Goal: Transaction & Acquisition: Purchase product/service

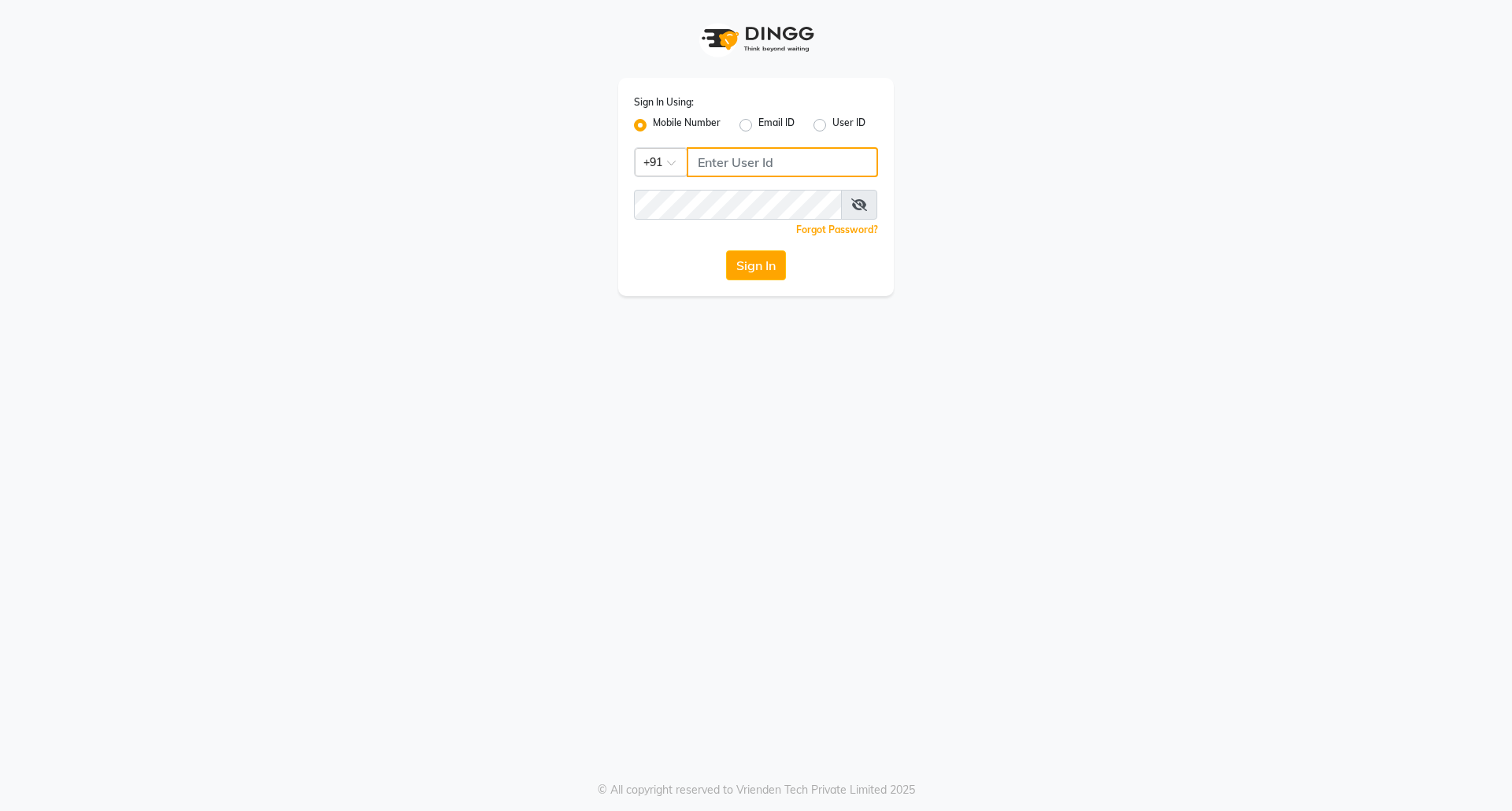
click at [699, 165] on input "Username" at bounding box center [782, 162] width 192 height 30
drag, startPoint x: 782, startPoint y: 168, endPoint x: 1238, endPoint y: 301, distance: 475.0
click at [602, 170] on div "Sign In Using: Mobile Number Email ID User ID Country Code × [PHONE_NUMBER] Rem…" at bounding box center [756, 148] width 897 height 296
type input "9458466166"
click at [775, 259] on button "Sign In" at bounding box center [756, 265] width 60 height 30
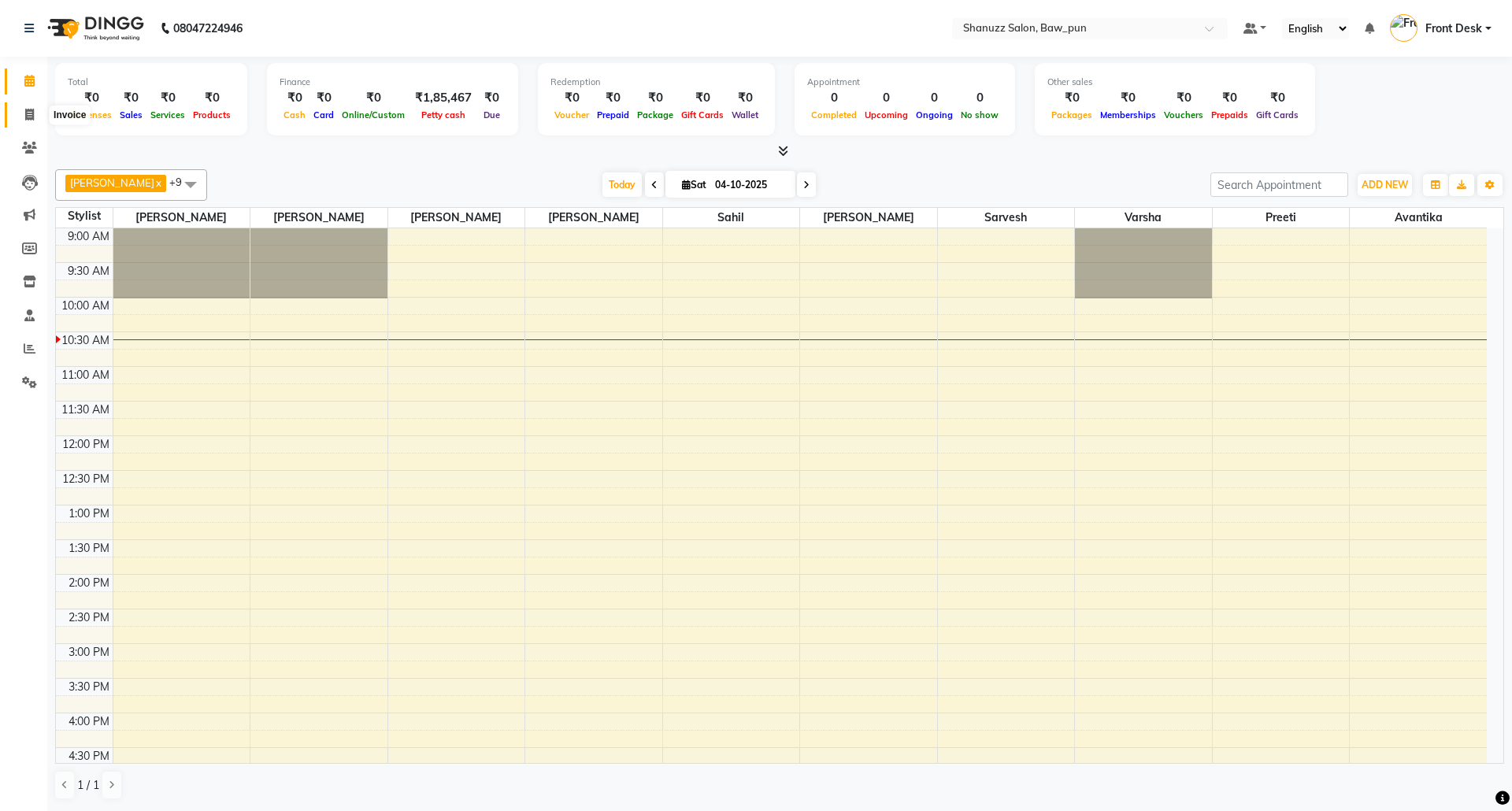
click at [39, 106] on span at bounding box center [29, 115] width 28 height 18
select select "service"
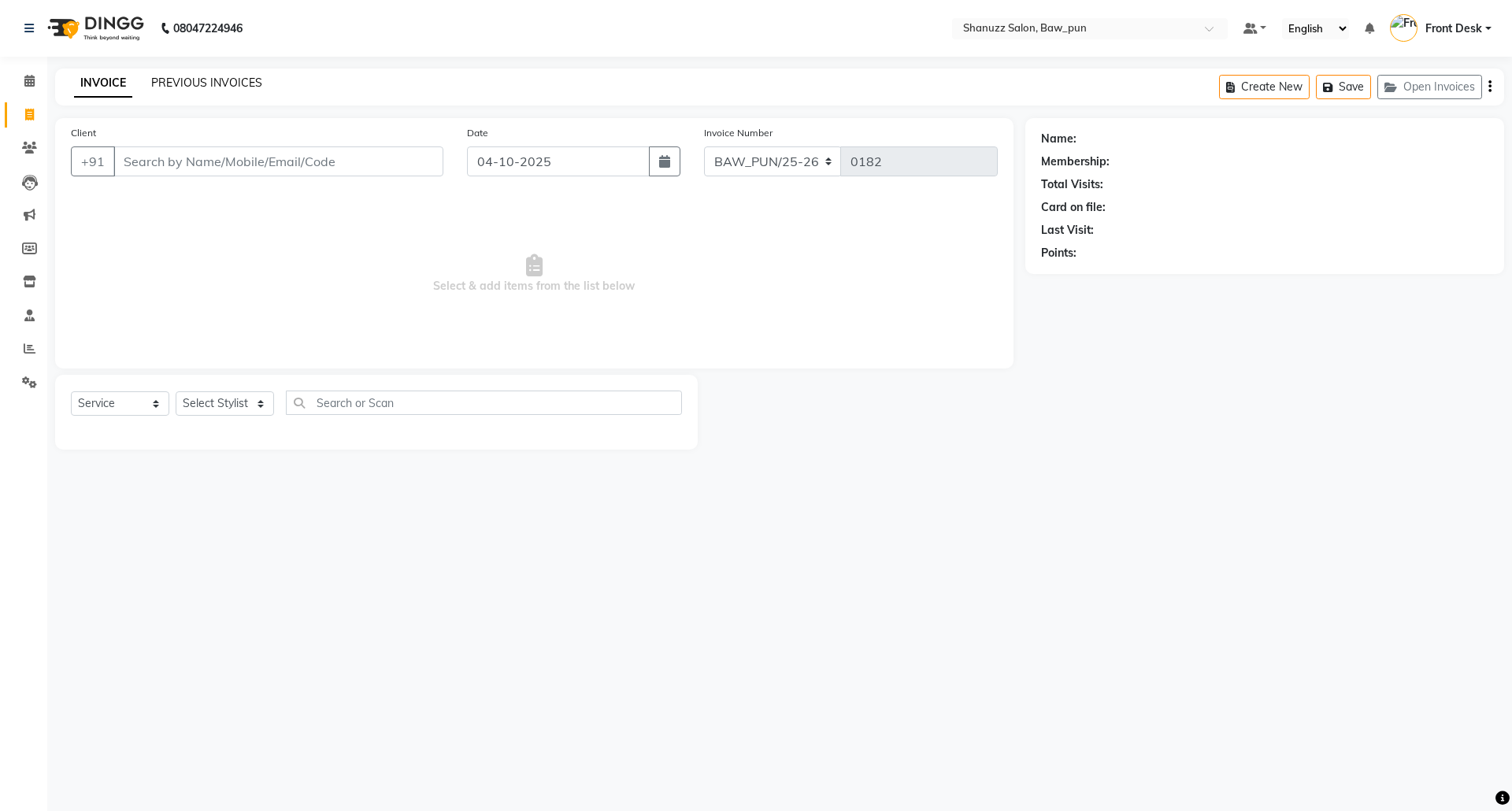
click at [227, 76] on link "PREVIOUS INVOICES" at bounding box center [206, 82] width 111 height 14
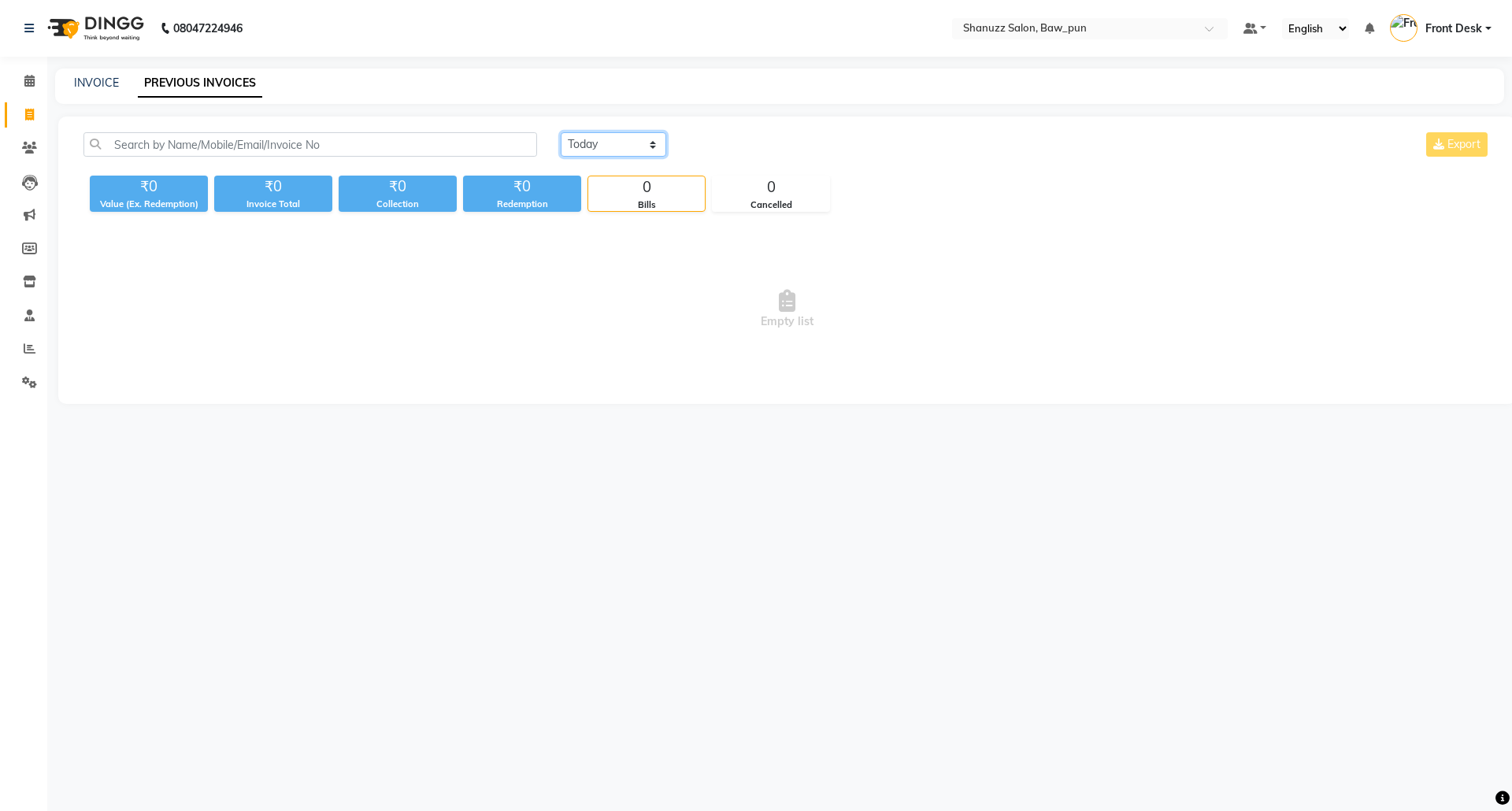
click at [595, 147] on select "[DATE] [DATE] Custom Range" at bounding box center [613, 144] width 105 height 24
select select "[DATE]"
click at [561, 132] on select "[DATE] [DATE] Custom Range" at bounding box center [613, 144] width 105 height 24
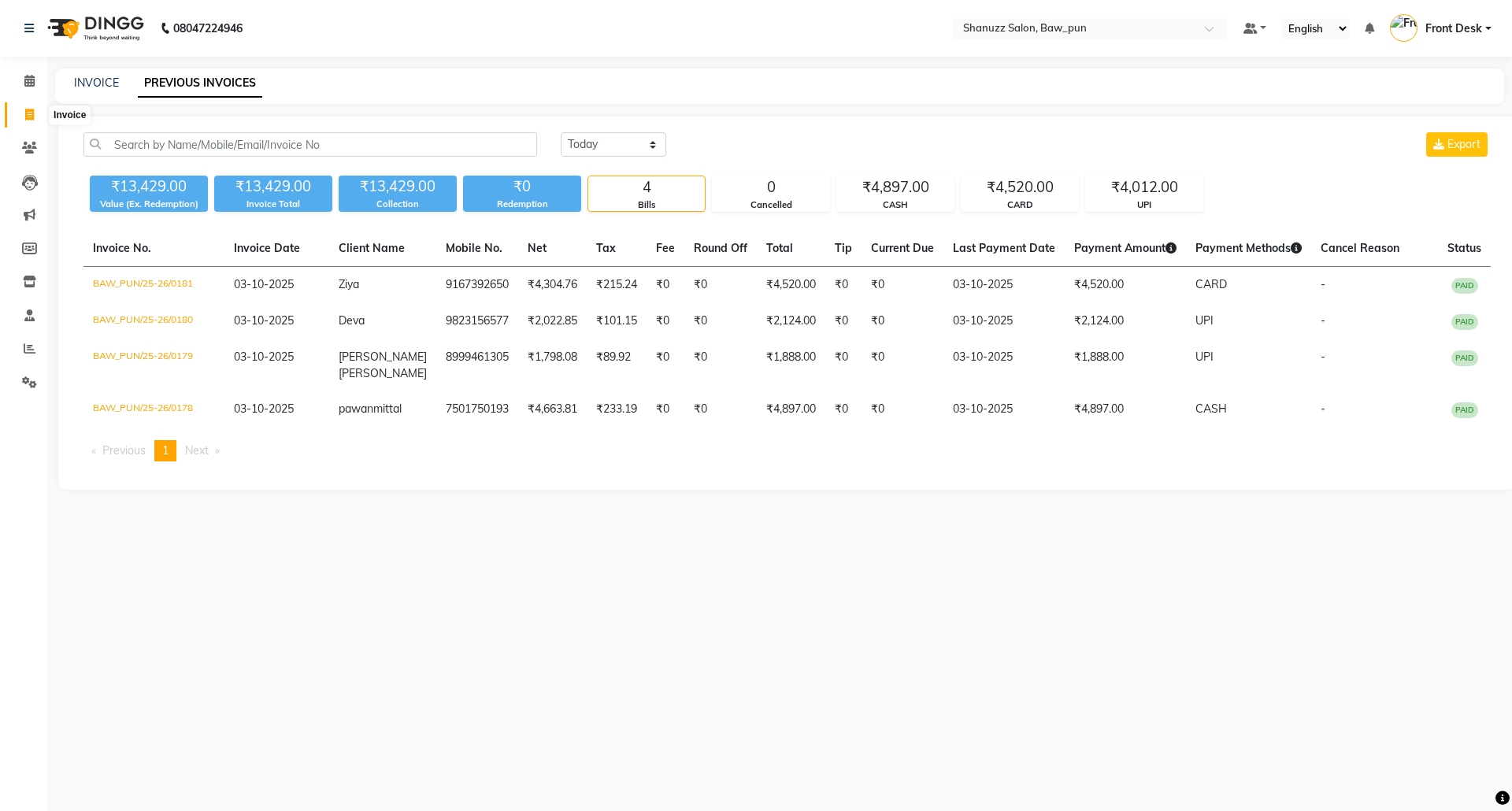
click at [29, 117] on icon at bounding box center [29, 114] width 9 height 11
select select "service"
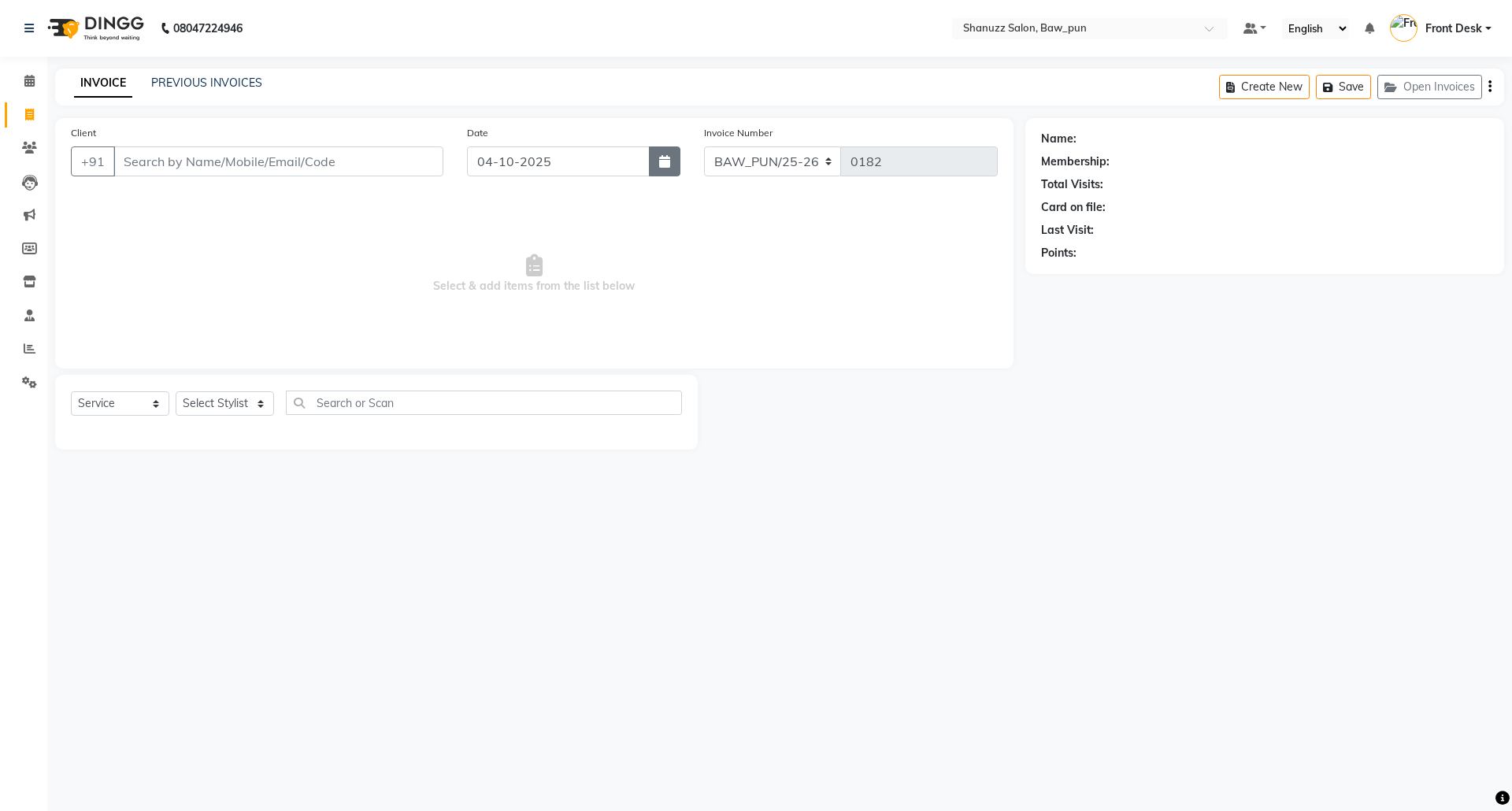
click at [659, 169] on button "button" at bounding box center [664, 161] width 32 height 30
select select "10"
select select "2025"
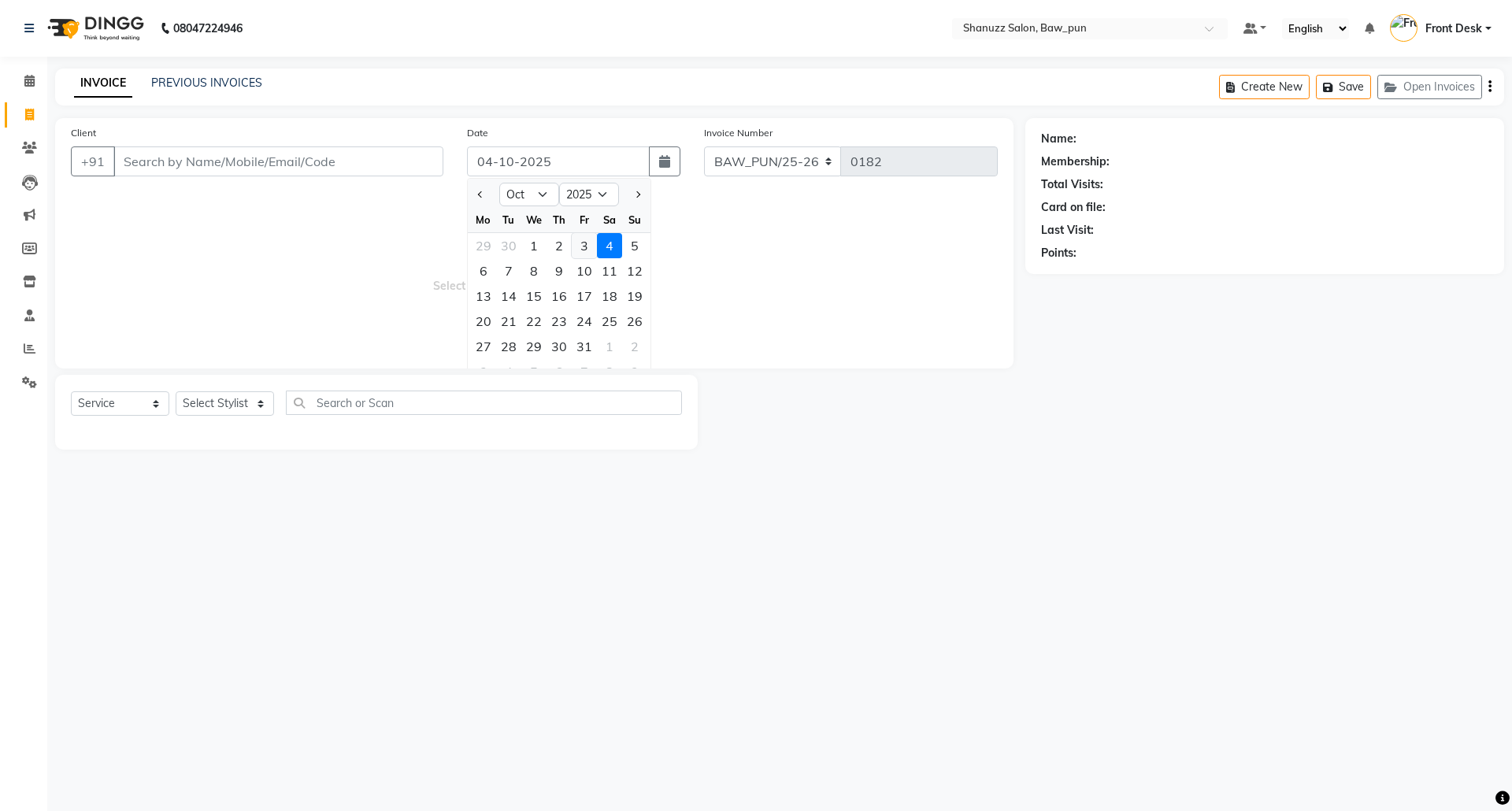
click at [586, 245] on div "3" at bounding box center [584, 245] width 25 height 25
type input "03-10-2025"
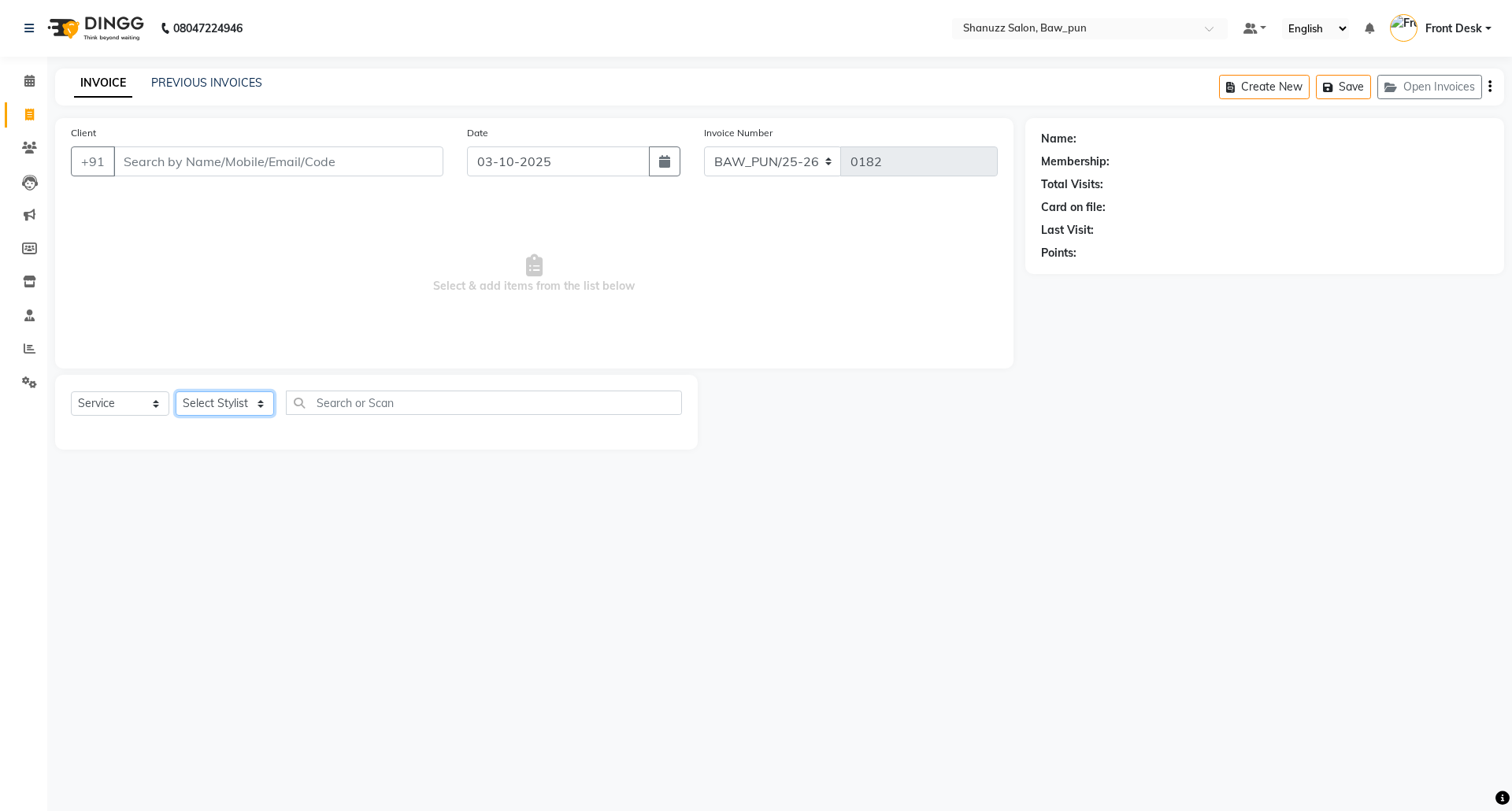
click at [218, 408] on select "Select Stylist [PERSON_NAME] AMIT [PERSON_NAME] Front Desk [PERSON_NAME] [PERSO…" at bounding box center [224, 403] width 99 height 24
select select "91886"
click at [175, 391] on select "Select Stylist [PERSON_NAME] AMIT [PERSON_NAME] Front Desk [PERSON_NAME] [PERSO…" at bounding box center [224, 403] width 99 height 24
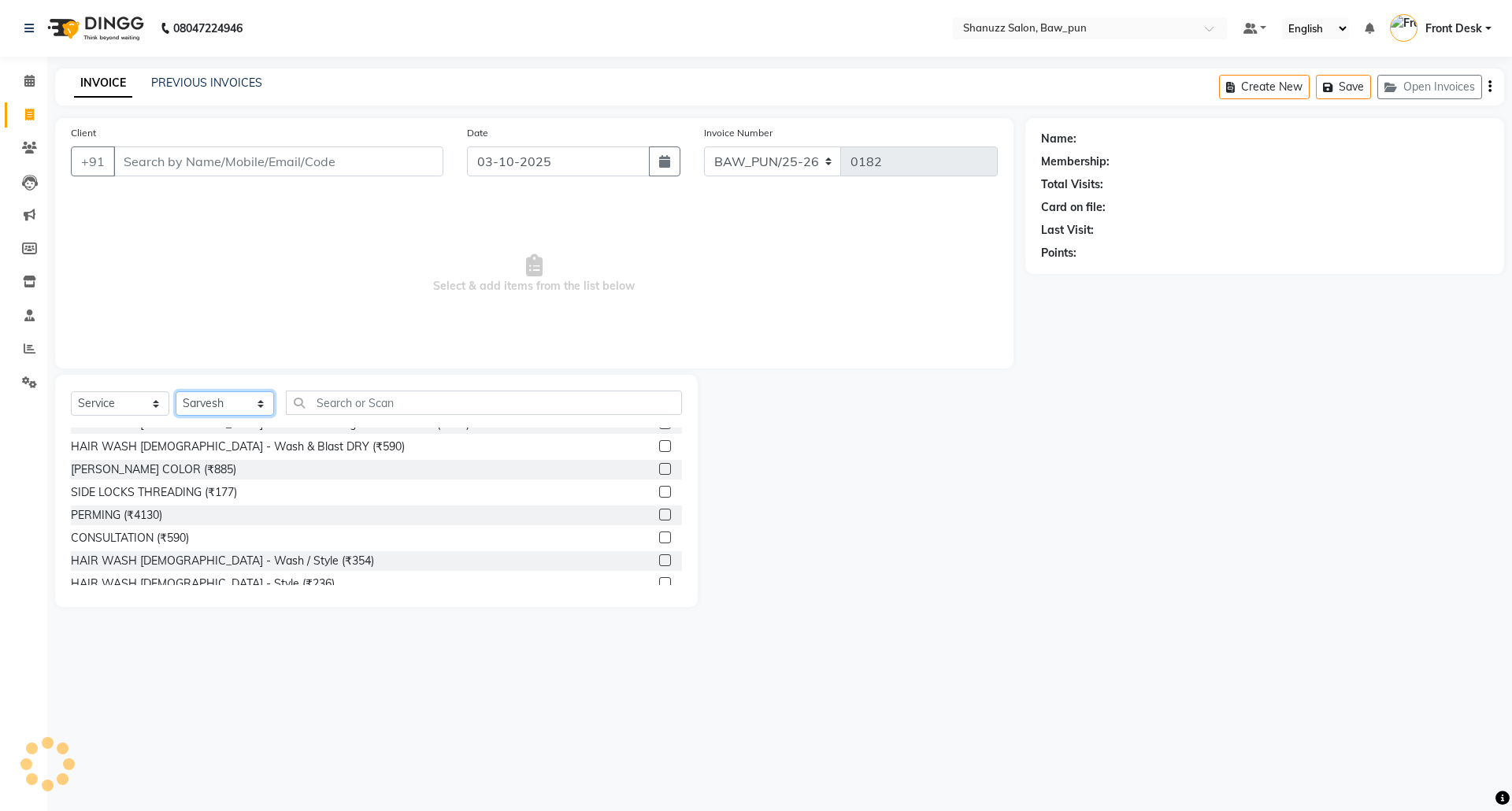
scroll to position [209, 0]
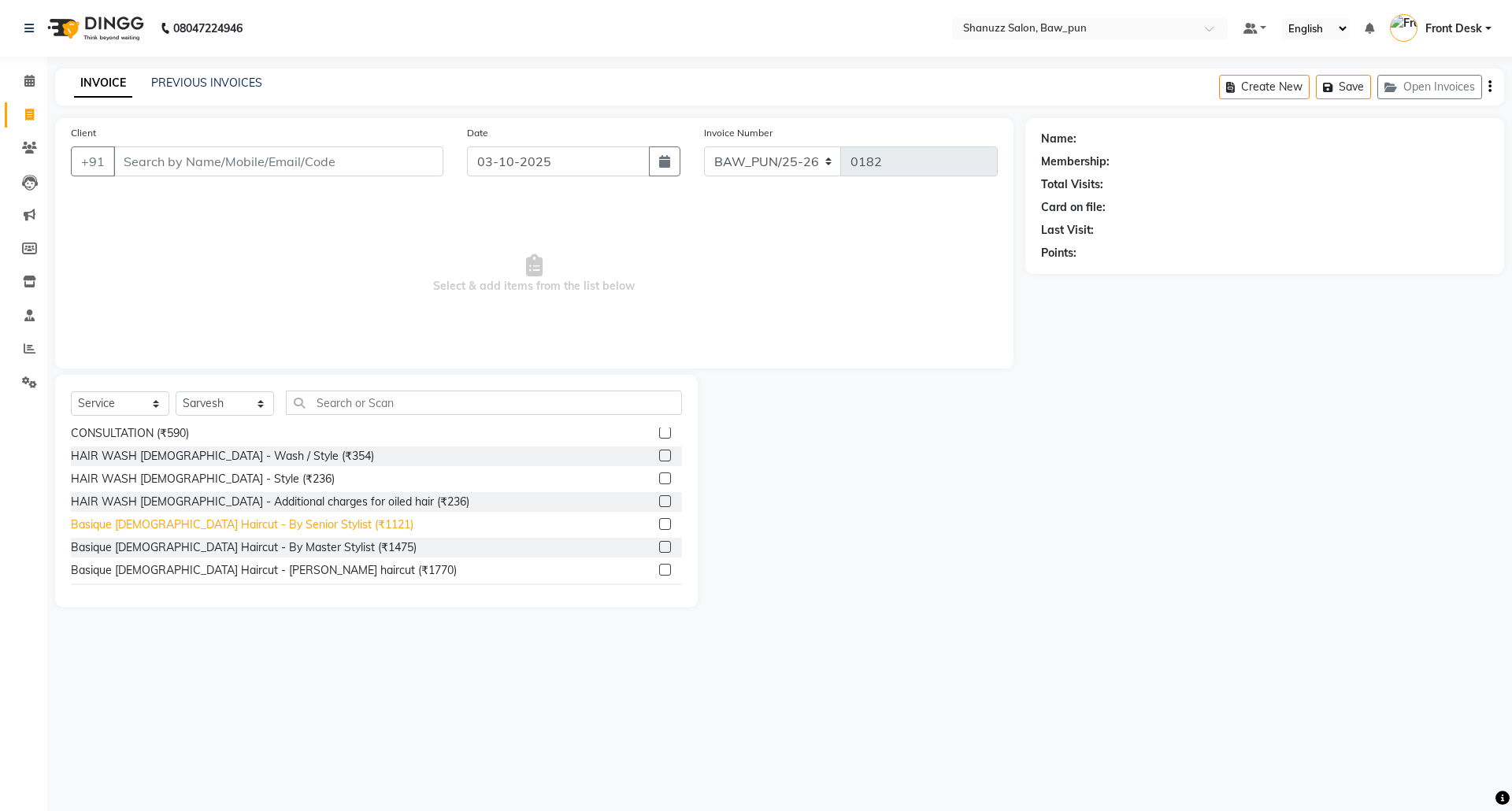
click at [323, 523] on div "Basique [DEMOGRAPHIC_DATA] Haircut - By Senior Stylist (₹1121)" at bounding box center [242, 525] width 342 height 16
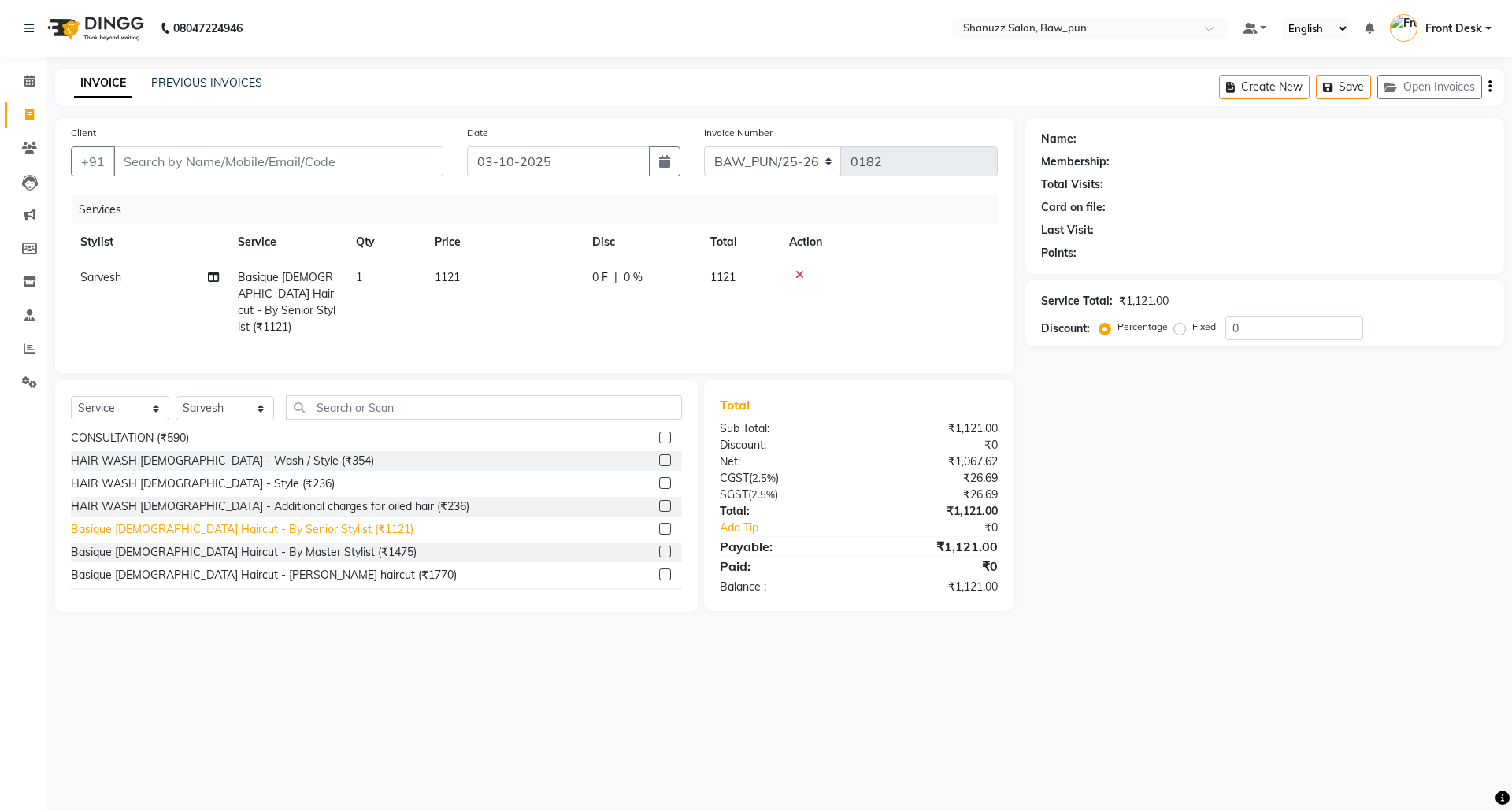
click at [276, 532] on div "Basique [DEMOGRAPHIC_DATA] Haircut - By Senior Stylist (₹1121)" at bounding box center [242, 529] width 342 height 16
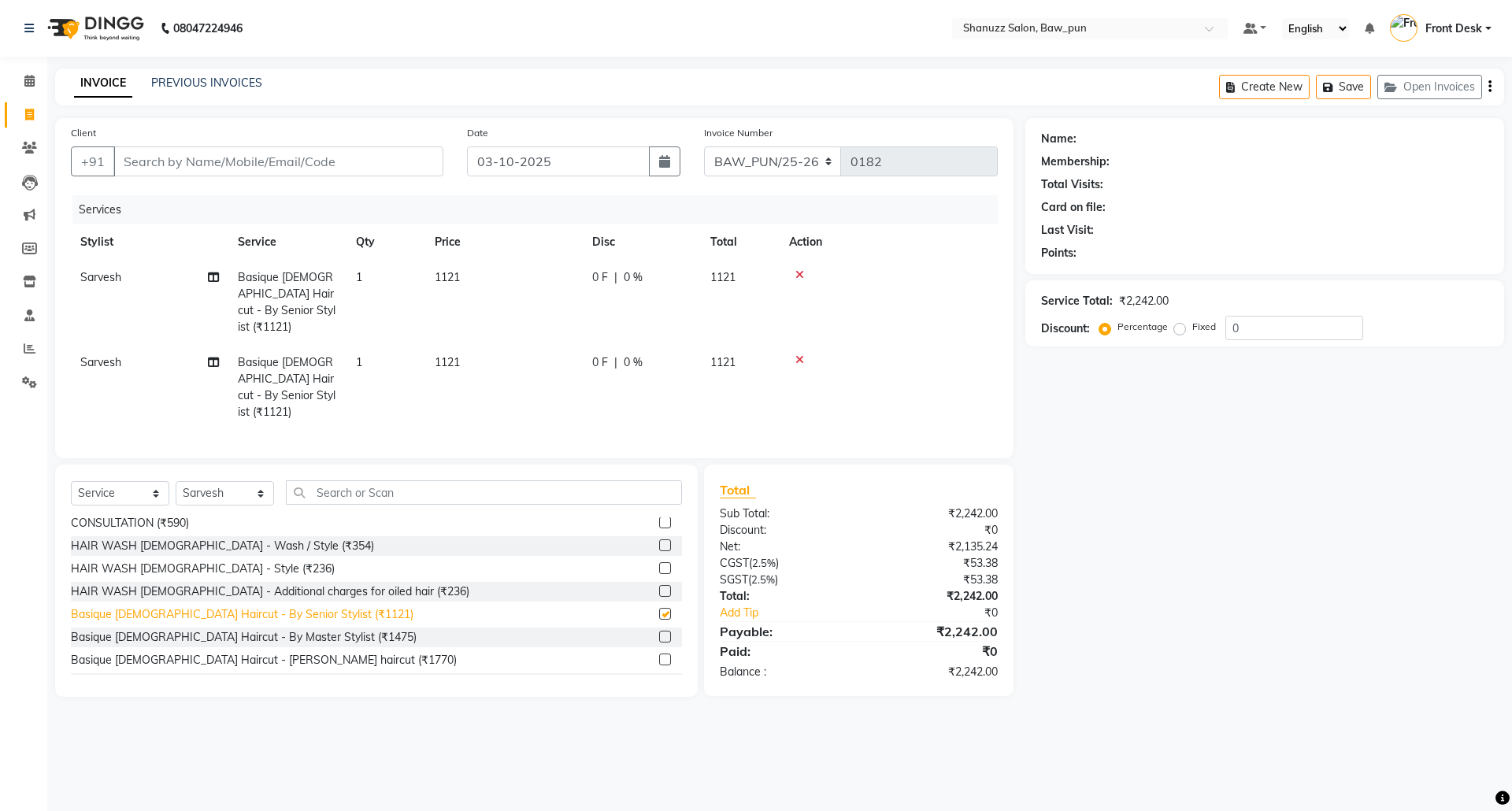
checkbox input "false"
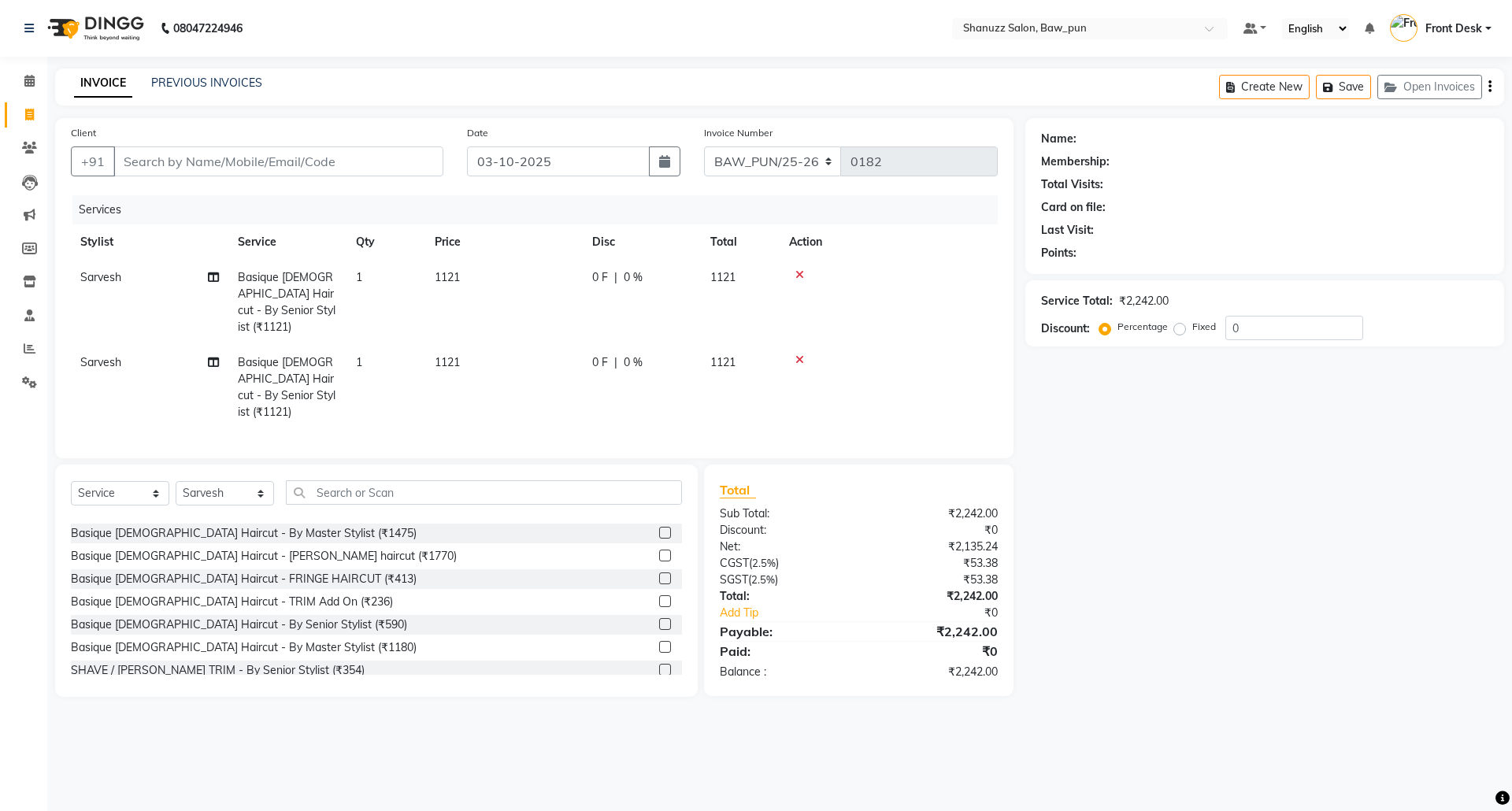
scroll to position [315, 0]
click at [252, 637] on div "Basique [DEMOGRAPHIC_DATA] Haircut - By Master Stylist (₹1180)" at bounding box center [377, 646] width 611 height 20
click at [252, 637] on div "Basique [DEMOGRAPHIC_DATA] Haircut - By Master Stylist (₹1180)" at bounding box center [244, 646] width 346 height 16
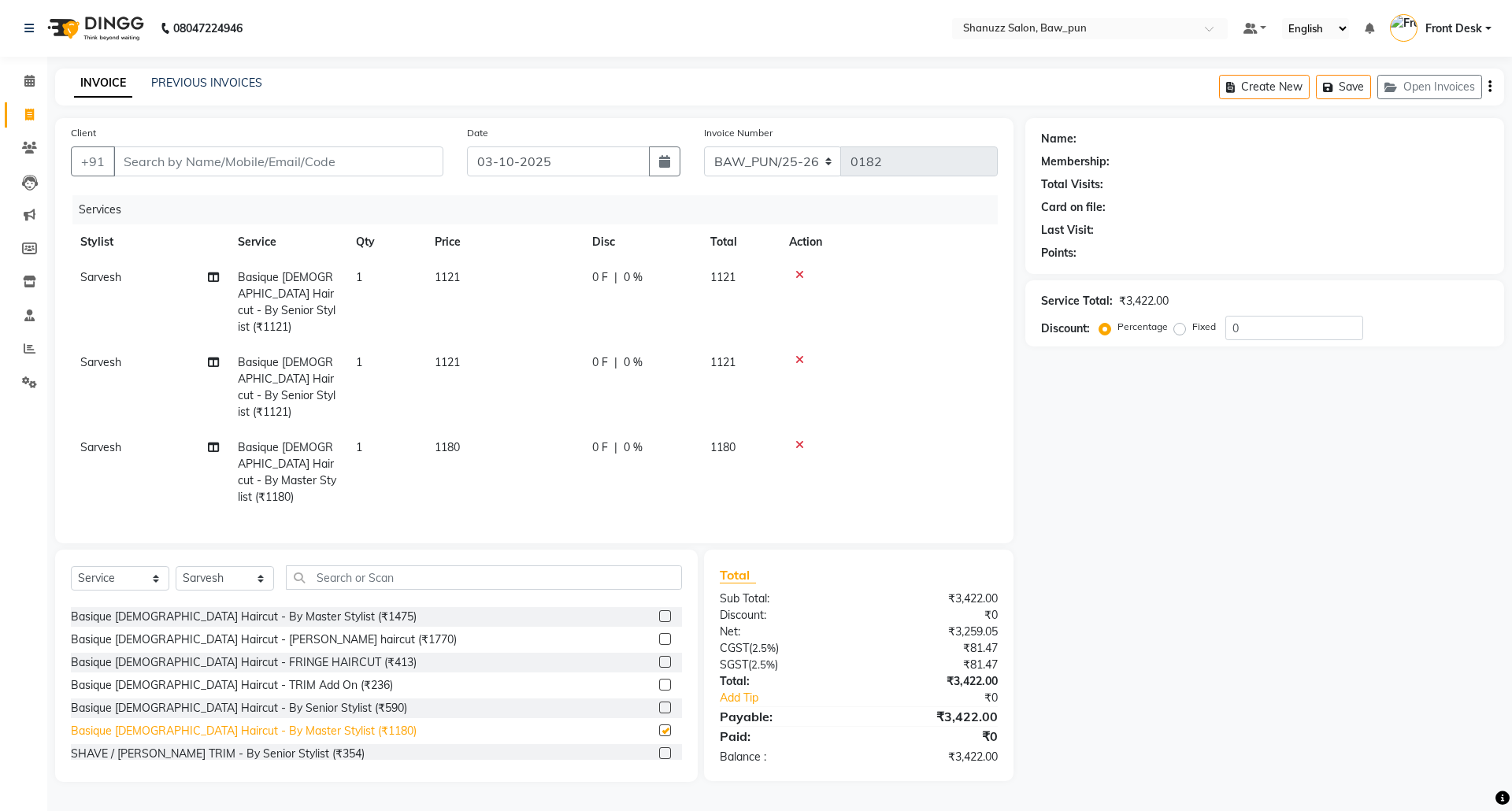
checkbox input "false"
click at [608, 439] on div "0 F | 0 %" at bounding box center [641, 447] width 99 height 16
select select "91886"
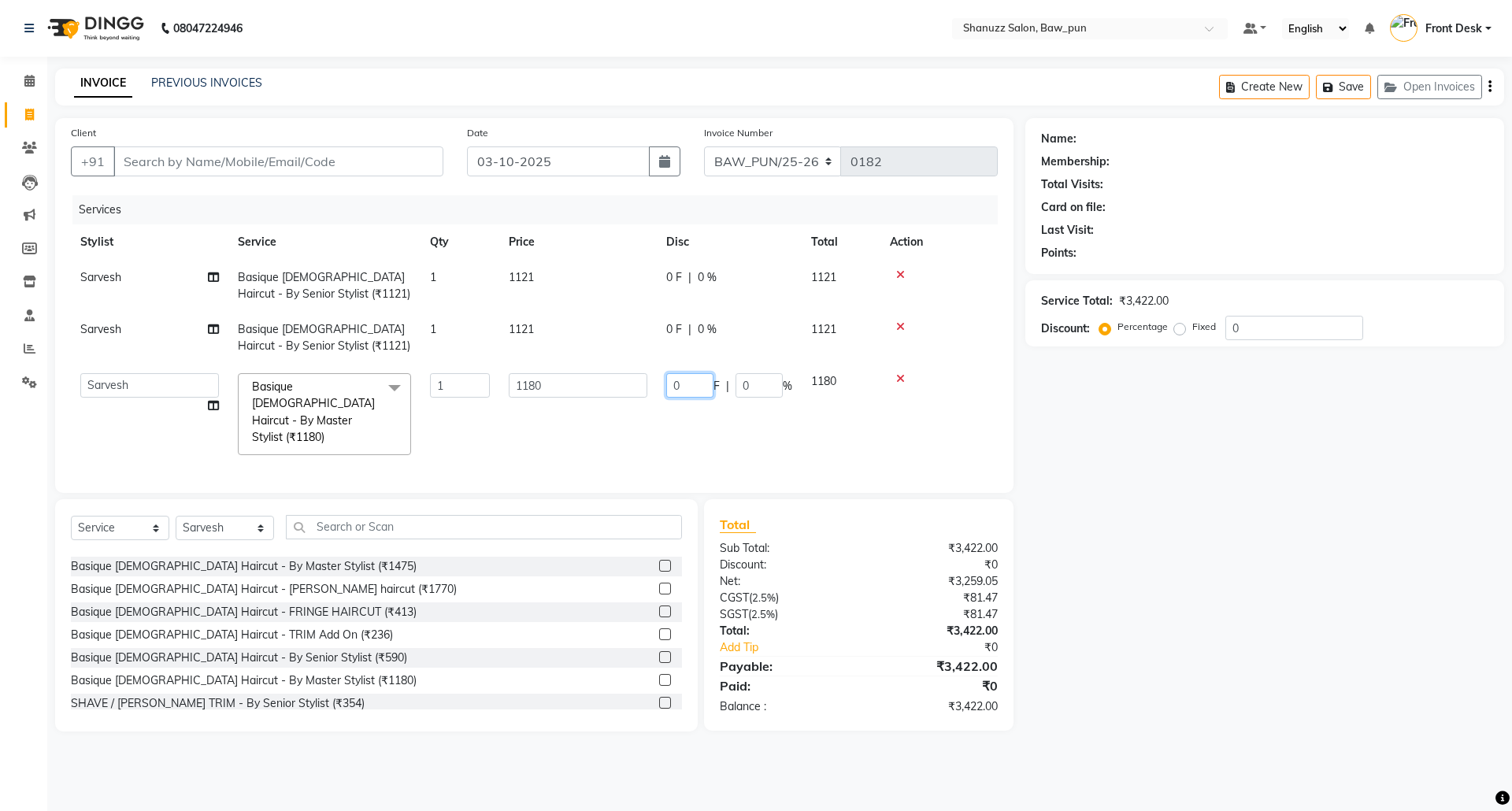
drag, startPoint x: 691, startPoint y: 386, endPoint x: 732, endPoint y: 398, distance: 42.7
click at [691, 386] on input "0" at bounding box center [690, 386] width 47 height 24
type input "14"
click at [665, 326] on tbody "[PERSON_NAME] Basique [DEMOGRAPHIC_DATA] Haircut - By Senior Stylist (₹1121) 1 …" at bounding box center [534, 362] width 927 height 205
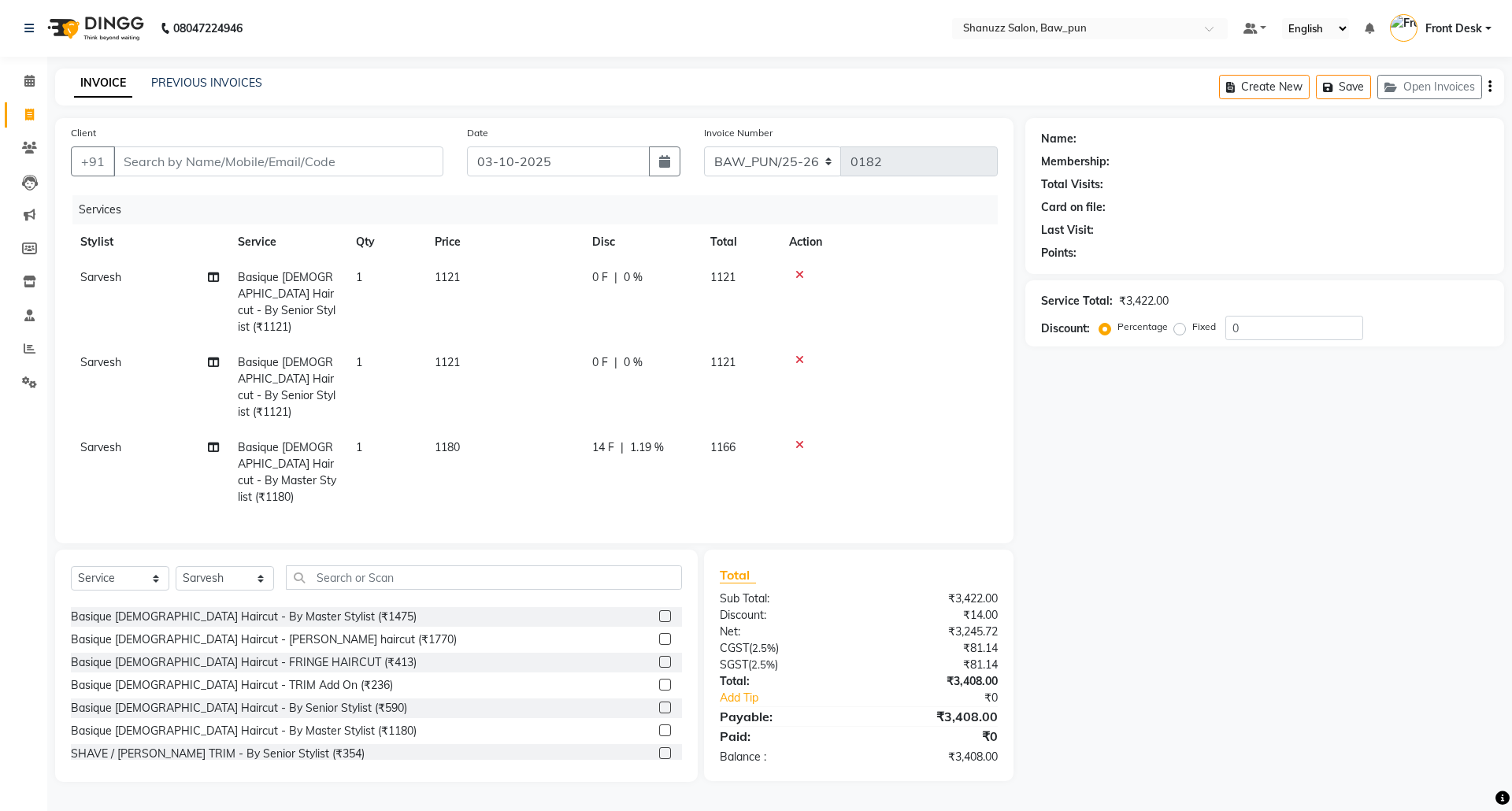
click at [609, 355] on div "0 F | 0 %" at bounding box center [641, 363] width 99 height 16
select select "91886"
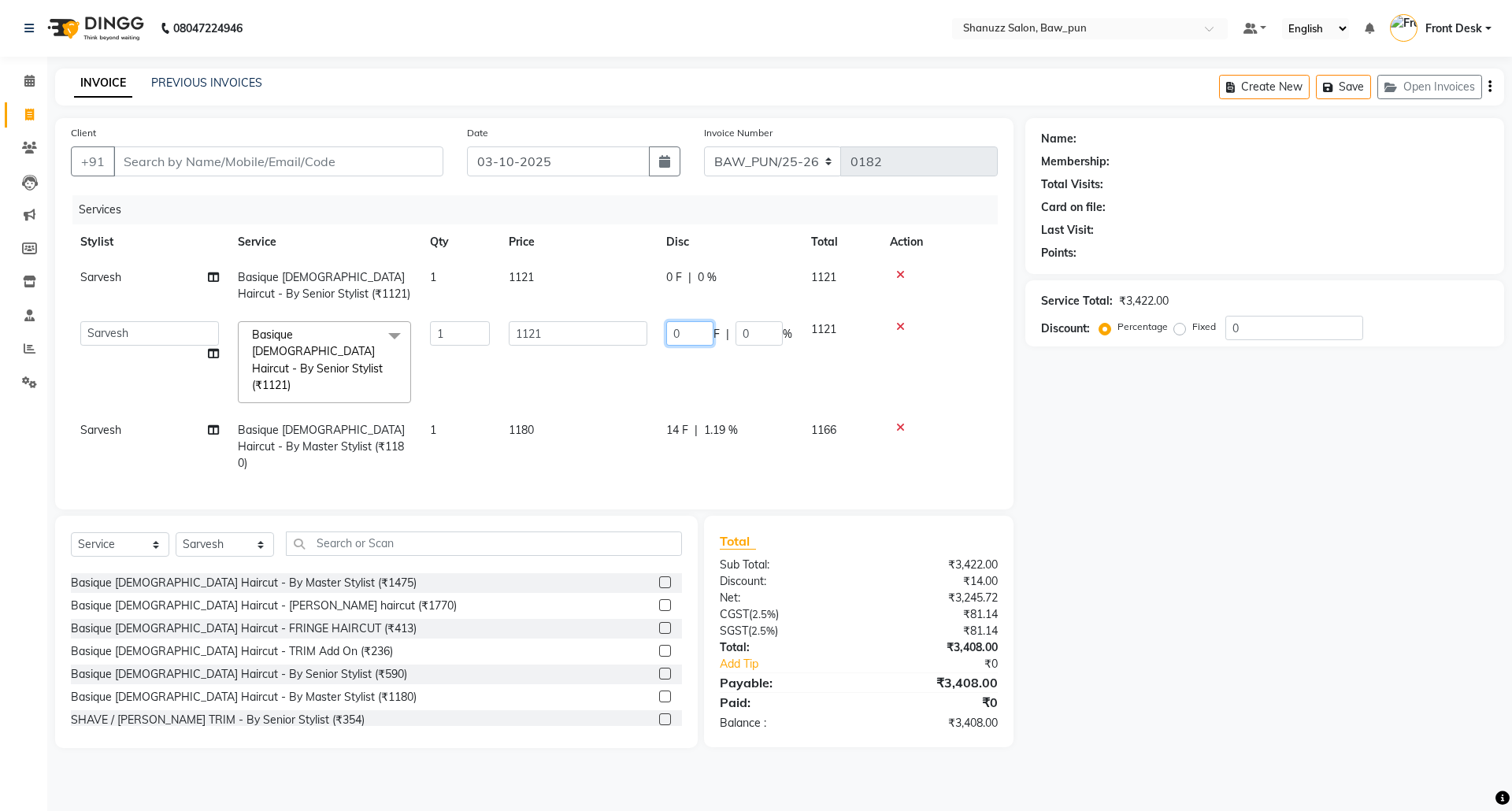
drag, startPoint x: 701, startPoint y: 337, endPoint x: 640, endPoint y: 341, distance: 61.1
click at [640, 341] on tr "[PERSON_NAME] AMIT [PERSON_NAME] Front Desk [PERSON_NAME] [PERSON_NAME] [PERSON…" at bounding box center [534, 363] width 927 height 101
type input "14"
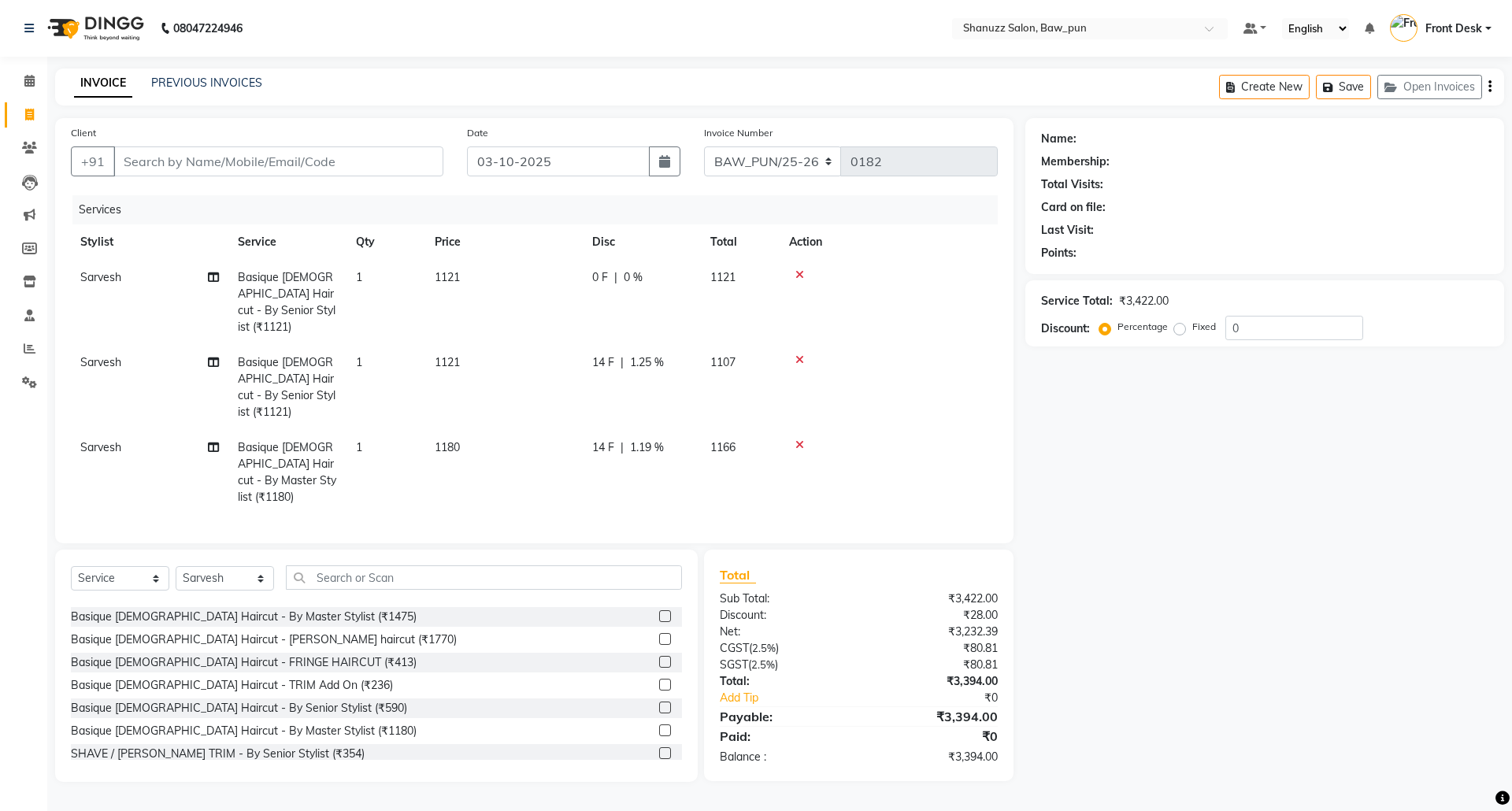
click at [677, 279] on div "0 F | 0 %" at bounding box center [641, 277] width 99 height 16
select select "91886"
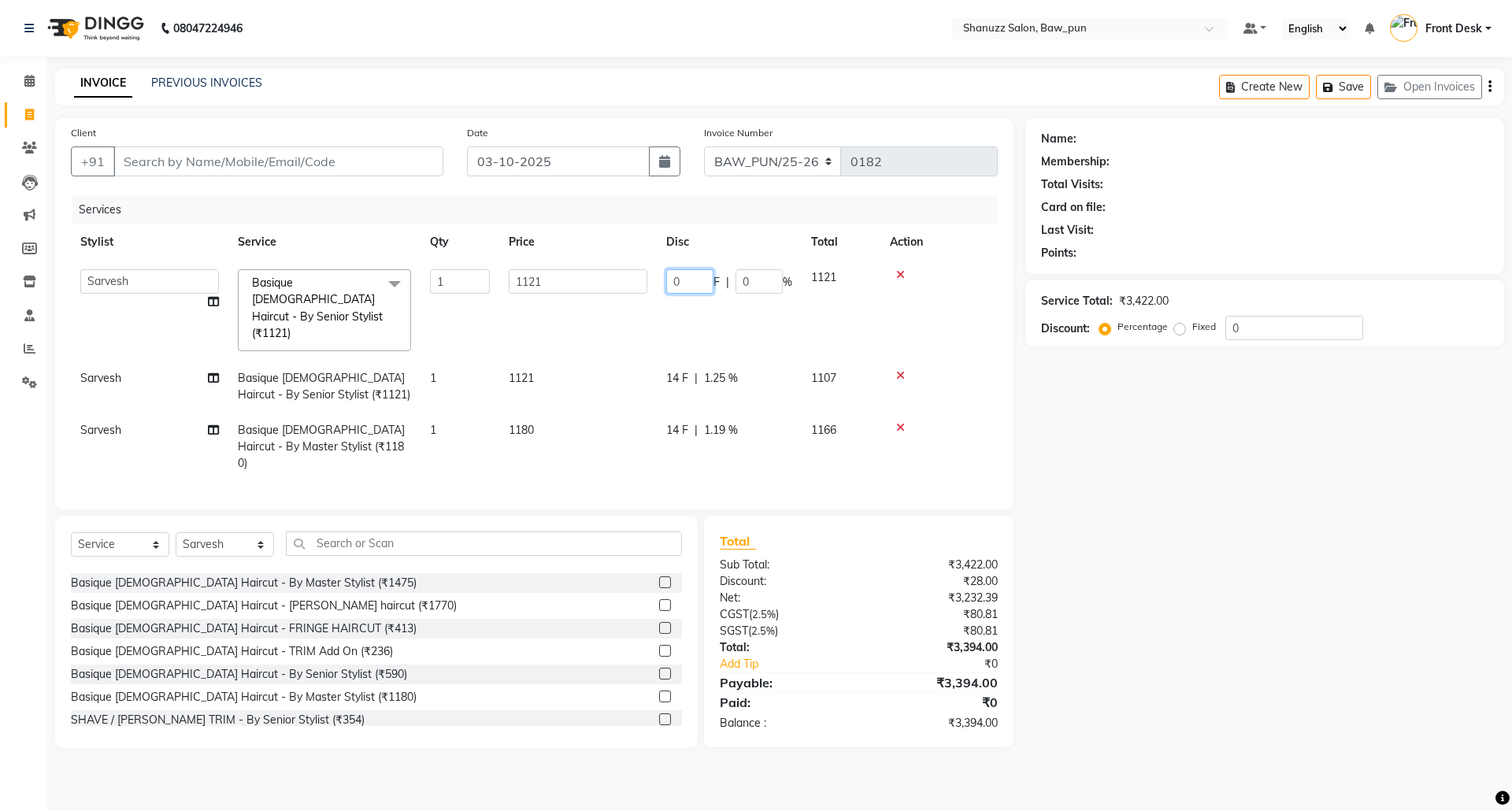
click at [691, 278] on input "0" at bounding box center [690, 281] width 47 height 24
type input "14"
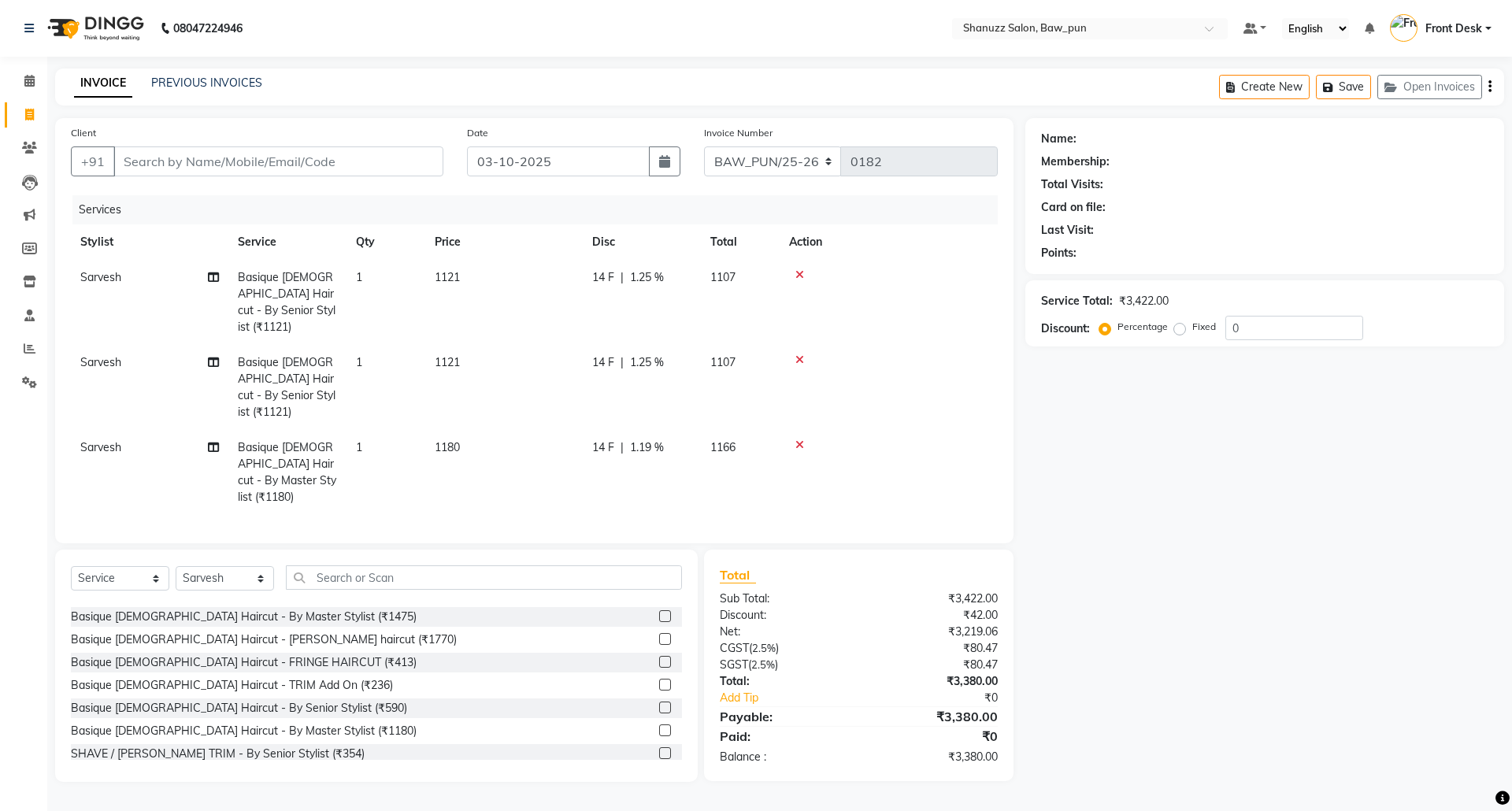
click at [631, 448] on div "Services Stylist Service Qty Price Disc Total Action [PERSON_NAME] Basique [DEM…" at bounding box center [534, 362] width 927 height 333
click at [606, 439] on span "14 F" at bounding box center [602, 447] width 22 height 16
select select "91886"
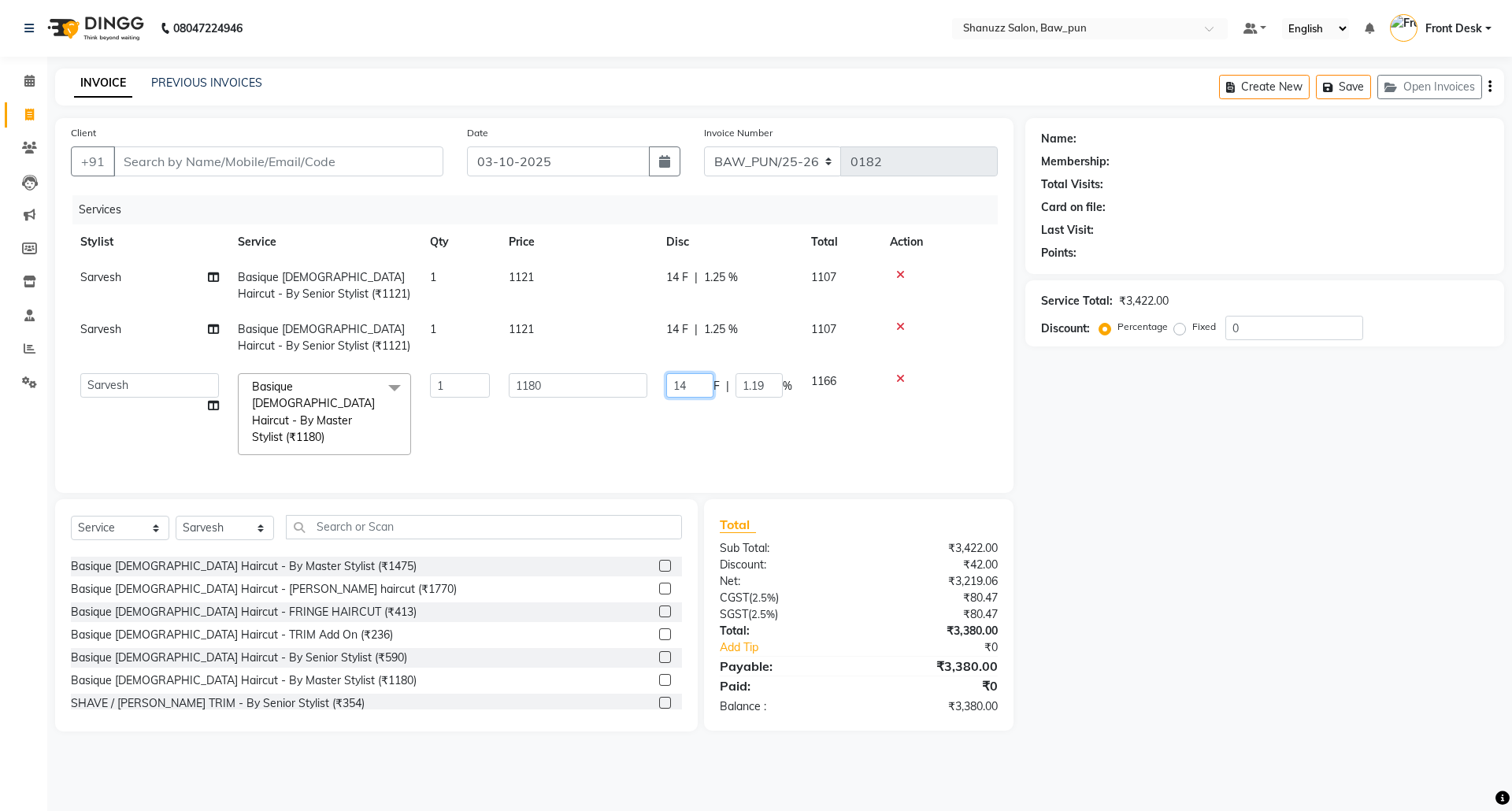
click at [703, 387] on input "14" at bounding box center [690, 386] width 47 height 24
type input "14.6"
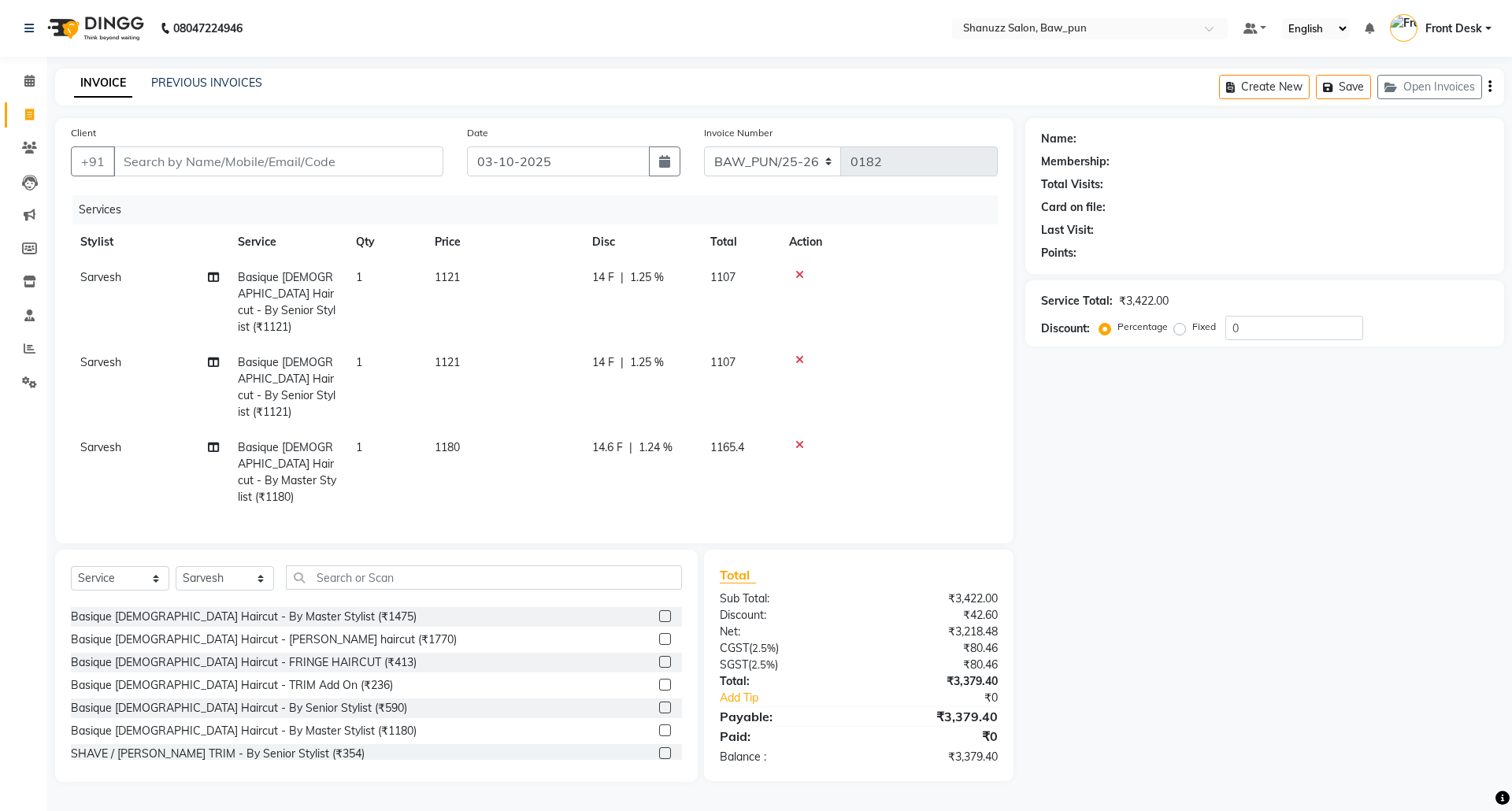
click at [678, 345] on td "14 F | 1.25 %" at bounding box center [641, 387] width 118 height 85
select select "91886"
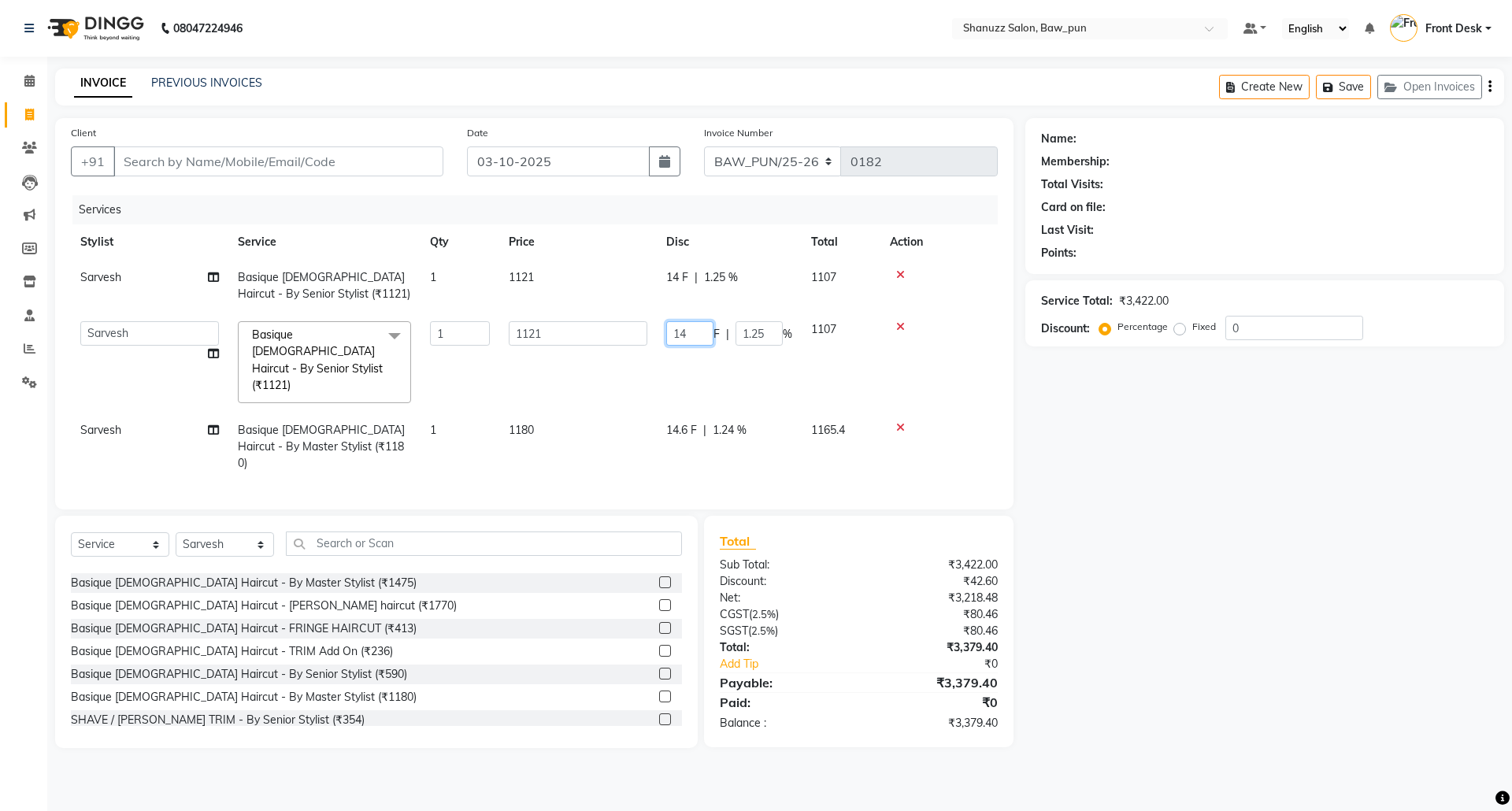
click at [696, 331] on input "14" at bounding box center [690, 333] width 47 height 24
type input "14.6"
click at [669, 274] on div "14 F | 1.25 %" at bounding box center [729, 277] width 126 height 16
select select "91886"
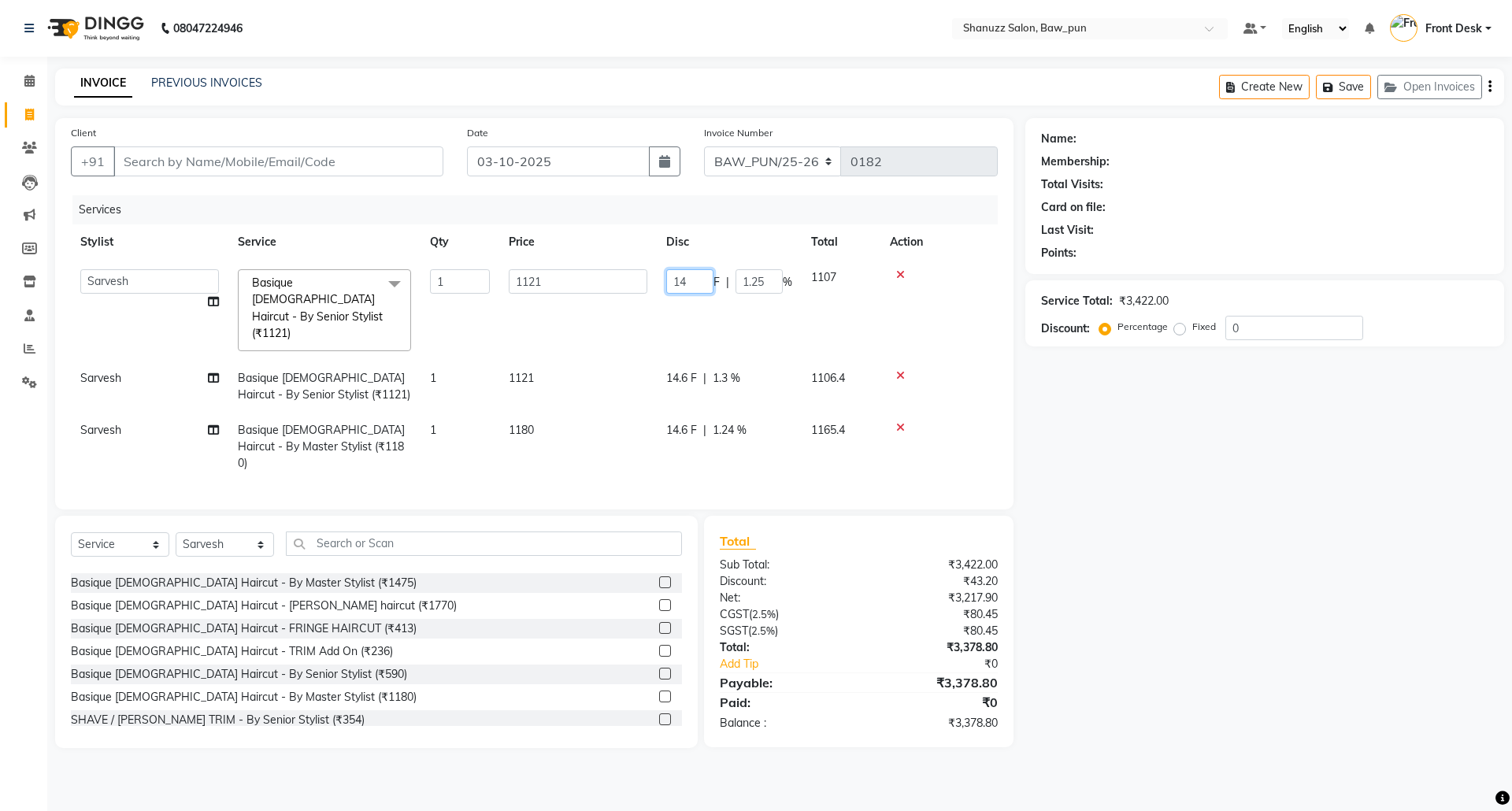
click at [698, 275] on input "14" at bounding box center [690, 281] width 47 height 24
type input "14.6"
click at [679, 454] on div "Services Stylist Service Qty Price Disc Total Action [PERSON_NAME] AMIT [PERSON…" at bounding box center [534, 345] width 927 height 298
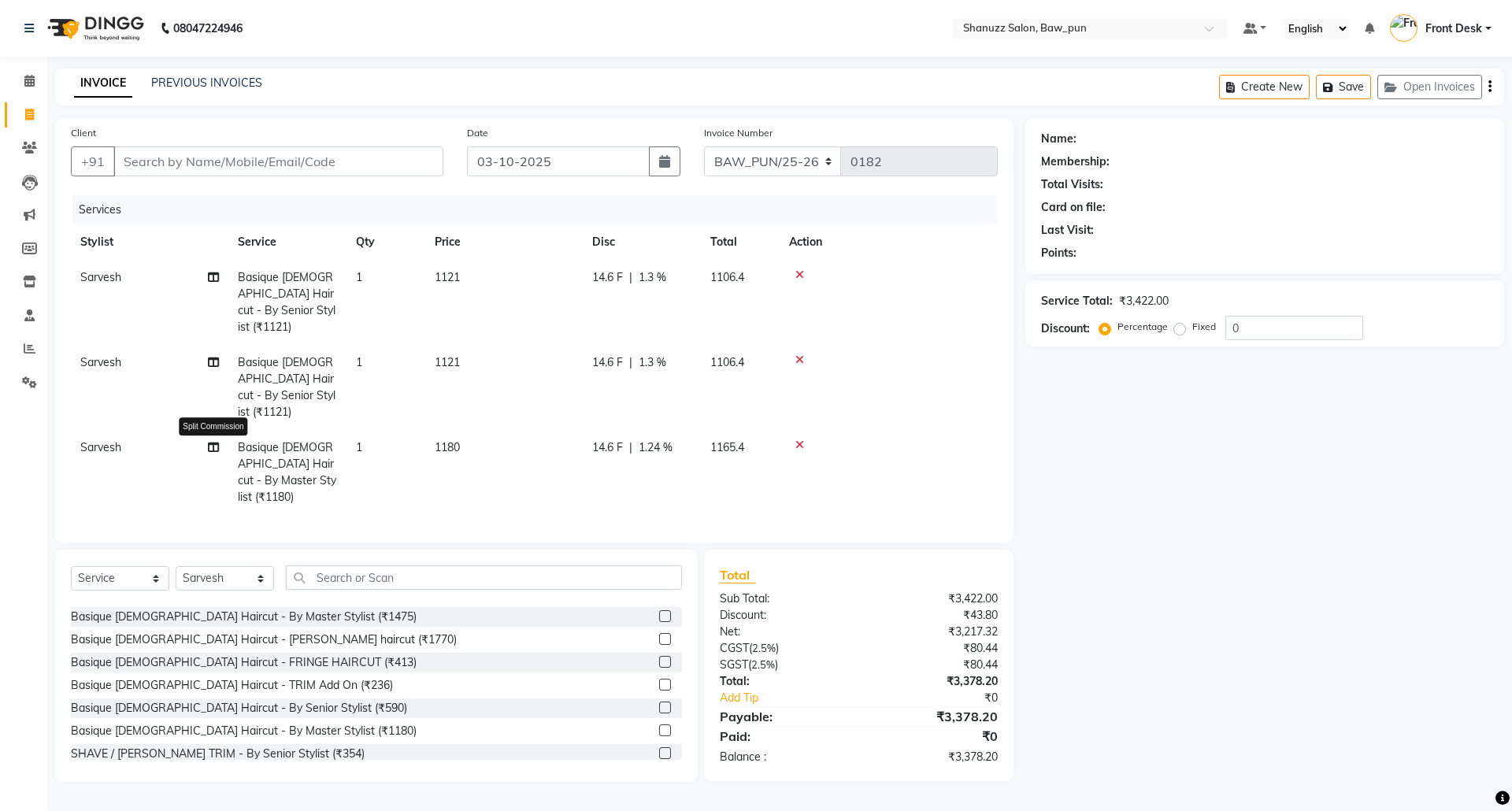
click at [214, 442] on icon at bounding box center [214, 447] width 11 height 11
select select "91886"
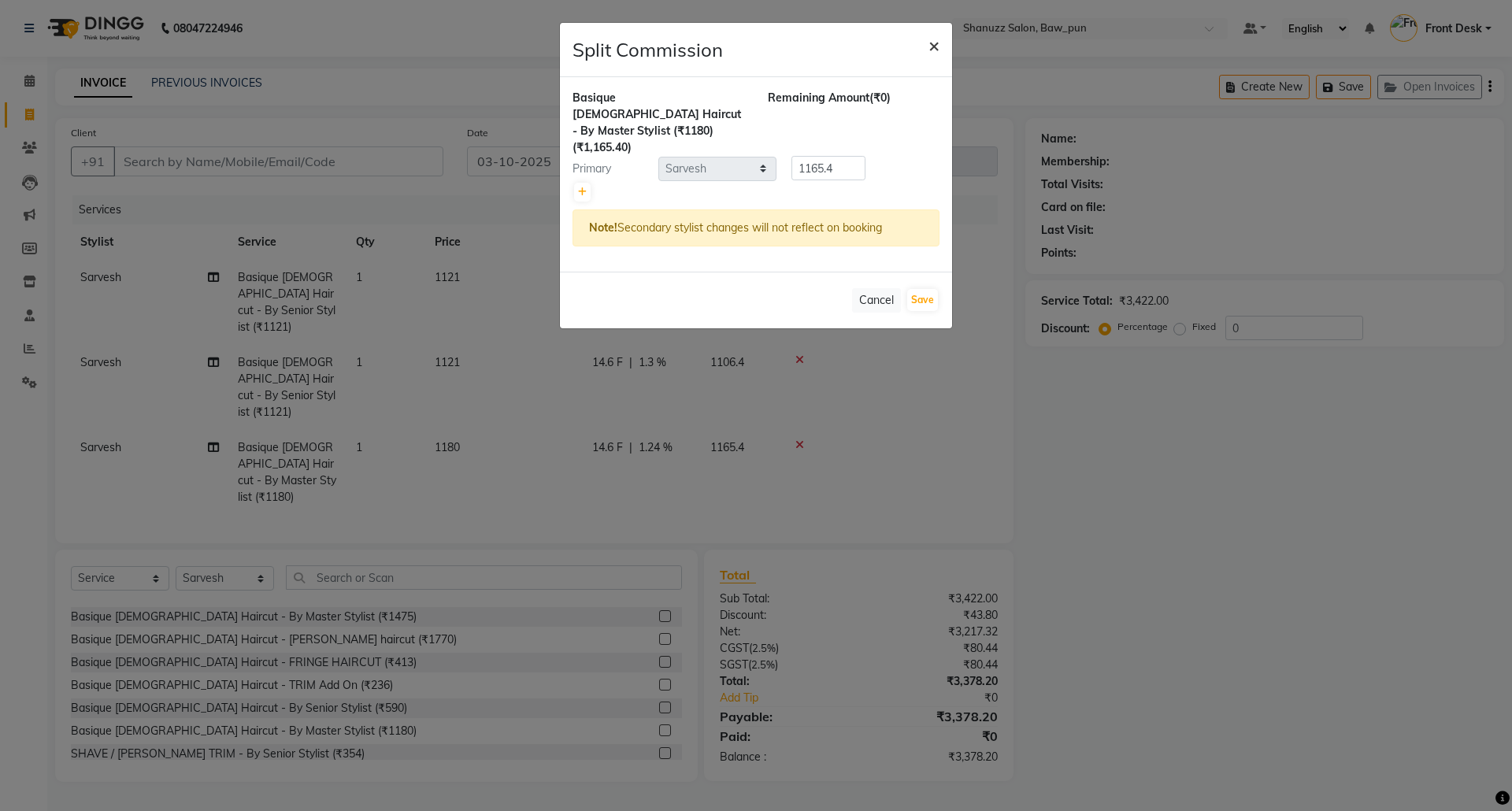
click at [932, 42] on span "×" at bounding box center [934, 45] width 11 height 24
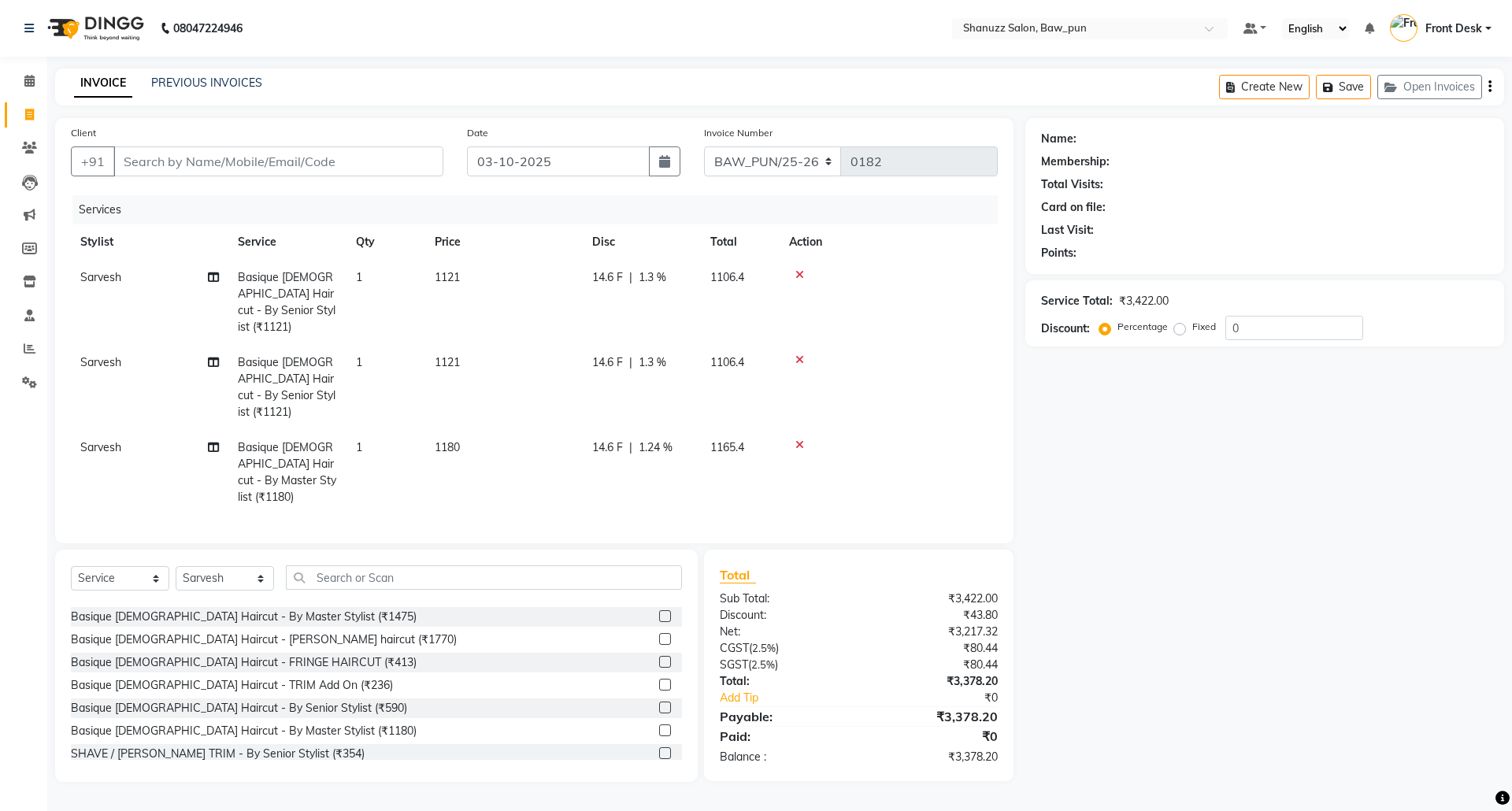
click at [110, 440] on span "Sarvesh" at bounding box center [101, 447] width 41 height 14
select select "91886"
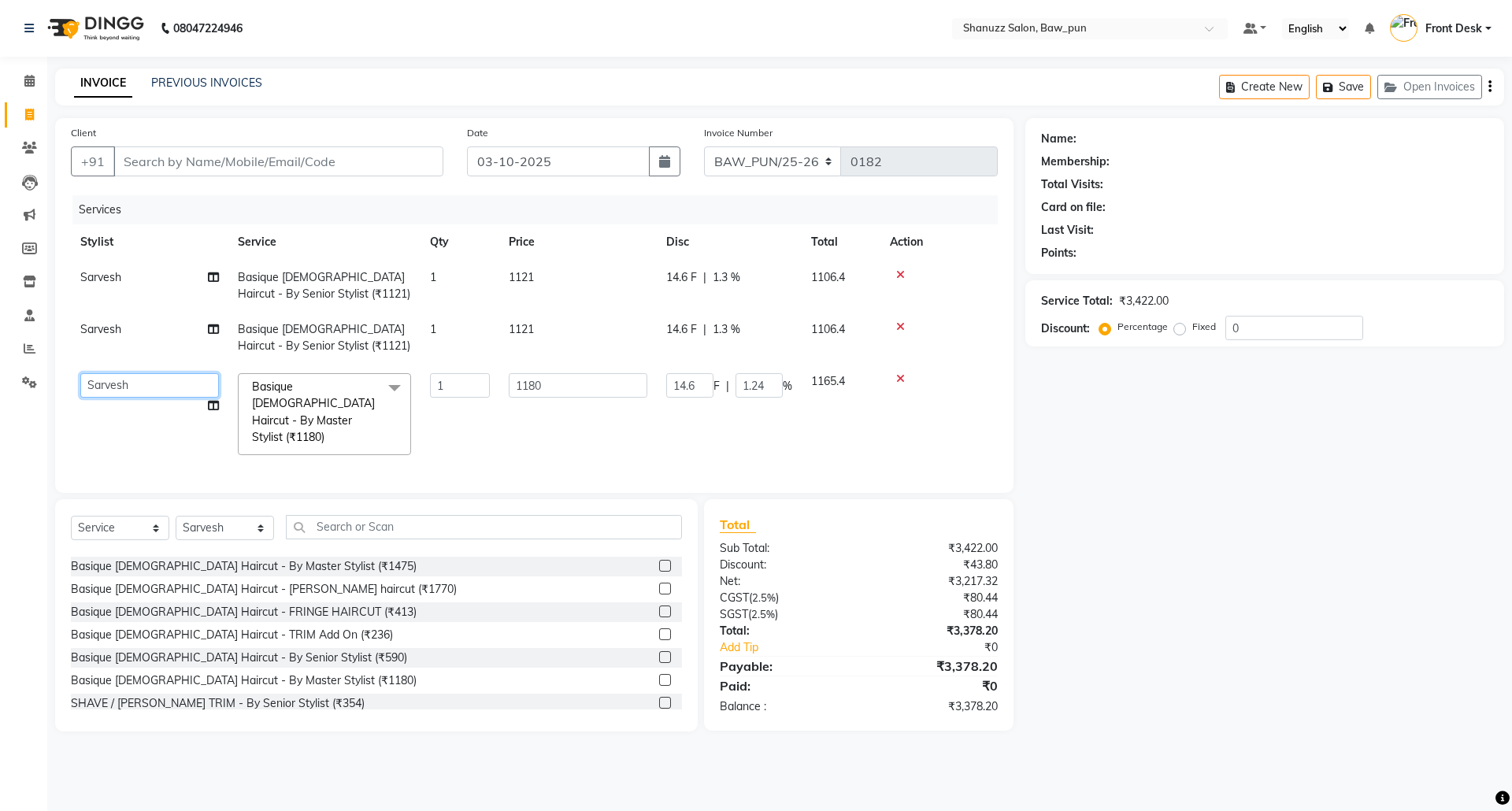
click at [149, 389] on select "[PERSON_NAME] AMIT [PERSON_NAME] Front Desk [PERSON_NAME] [PERSON_NAME] [PERSON…" at bounding box center [150, 386] width 139 height 24
select select "91884"
click at [107, 332] on span "Sarvesh" at bounding box center [101, 328] width 41 height 14
select select "91886"
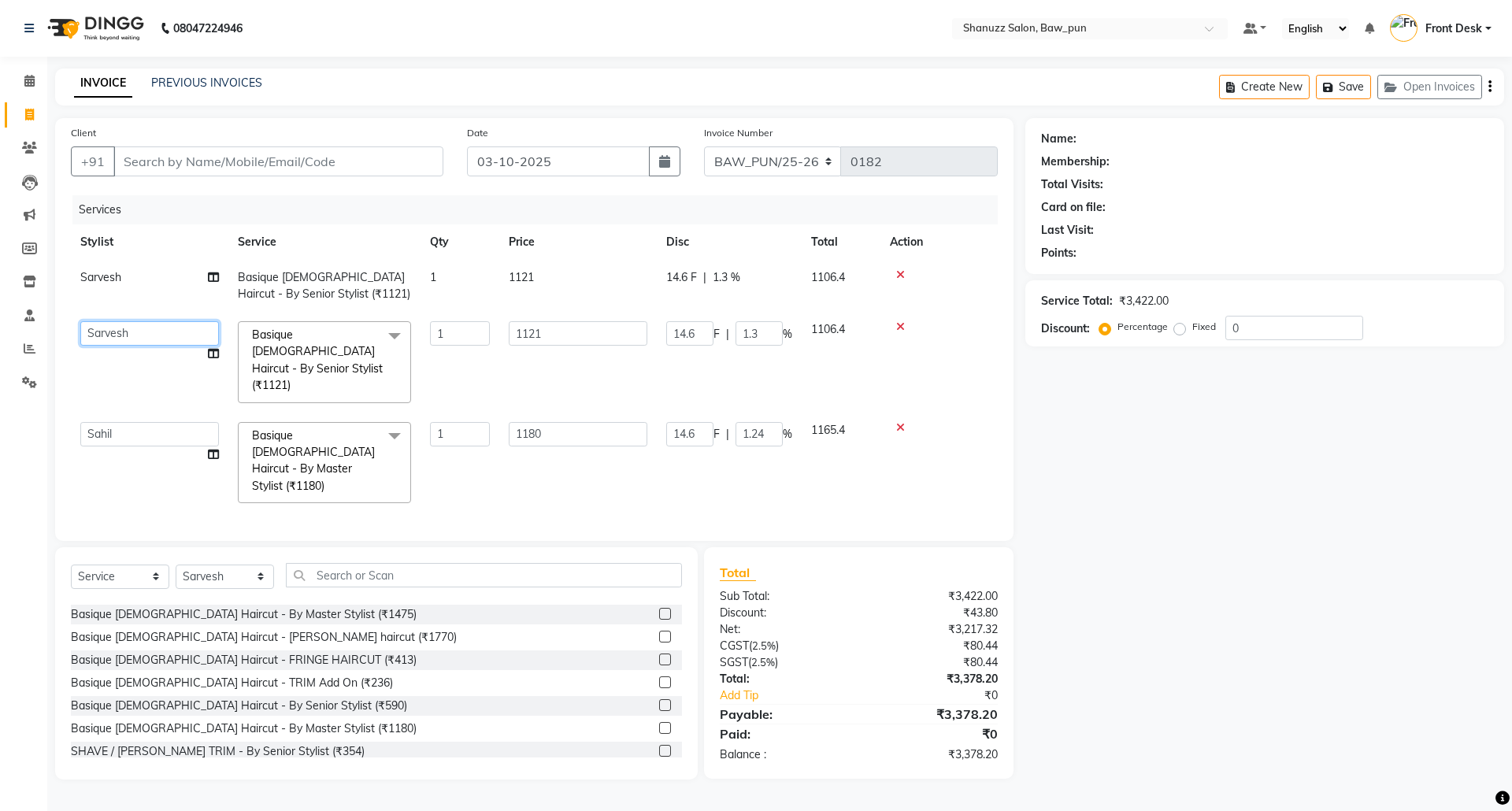
click at [107, 332] on select "[PERSON_NAME] AMIT [PERSON_NAME] Front Desk [PERSON_NAME] [PERSON_NAME] [PERSON…" at bounding box center [150, 333] width 139 height 24
select select "91884"
click at [1266, 446] on div "Name: Membership: Total Visits: Card on file: Last Visit: Points: Service Total…" at bounding box center [1271, 448] width 491 height 661
click at [235, 161] on input "Client" at bounding box center [278, 161] width 330 height 30
paste input "7722011144"
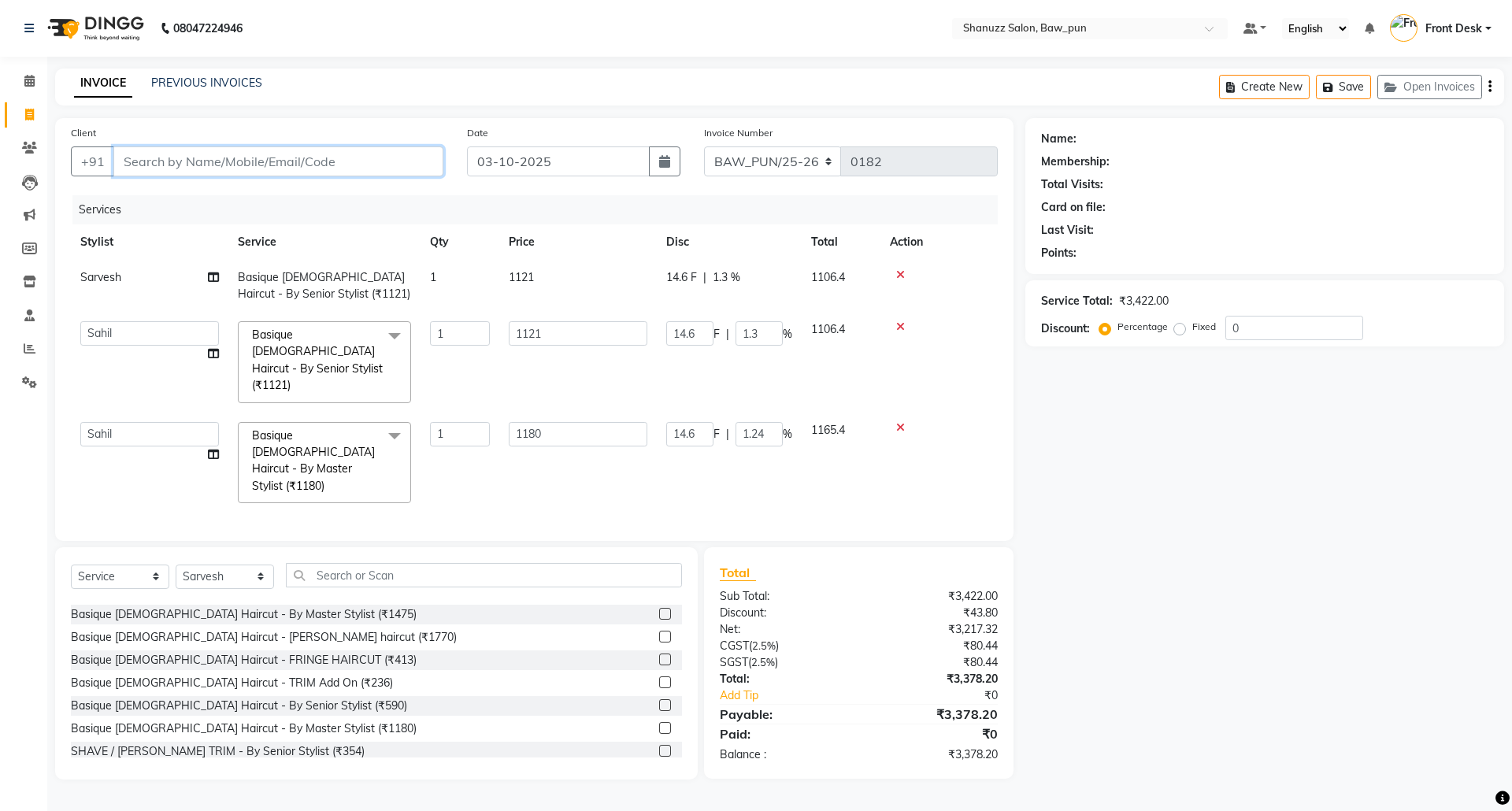
type input "7722011144"
type input "0"
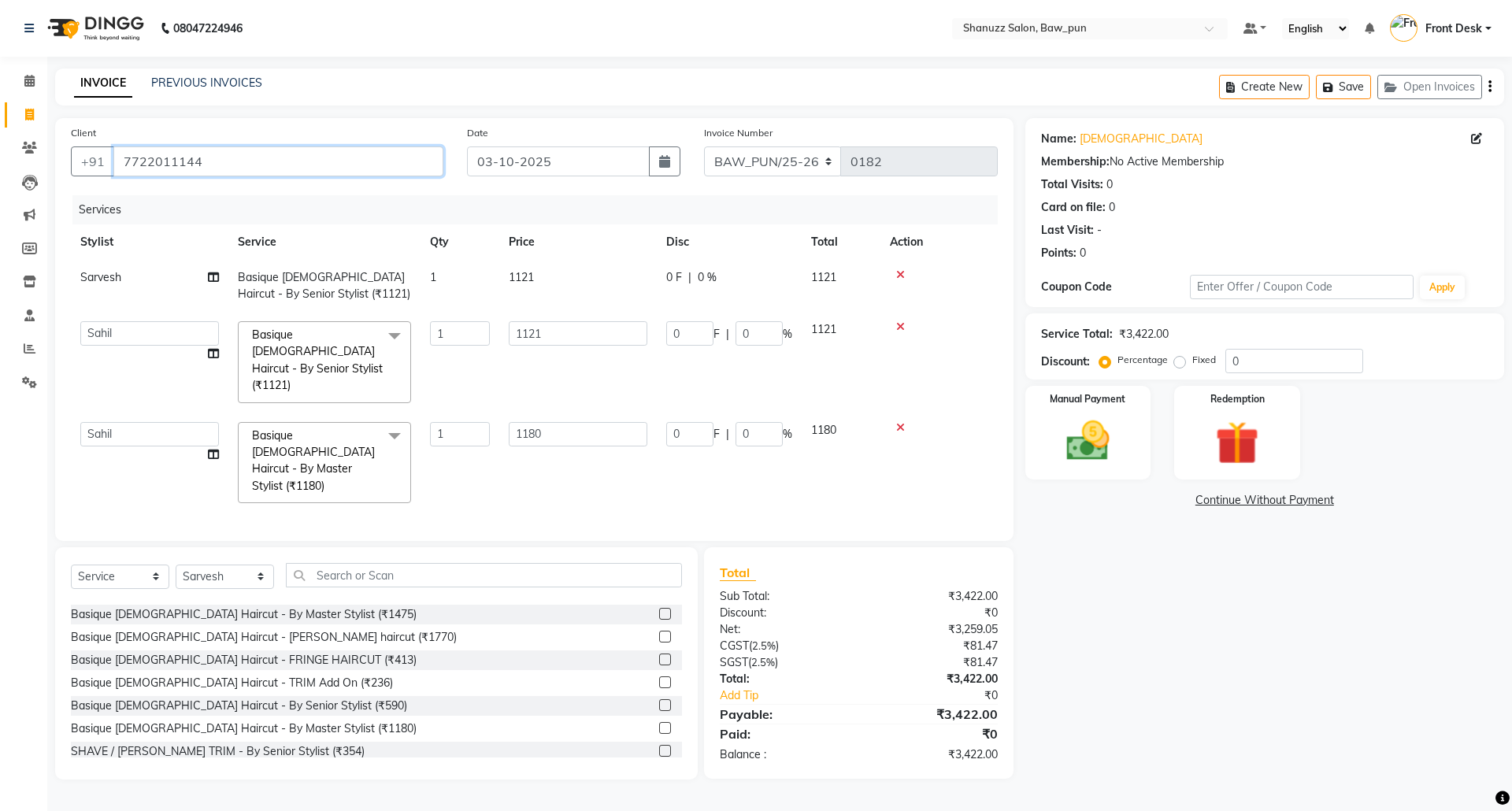
click at [216, 168] on input "7722011144" at bounding box center [278, 161] width 330 height 30
click at [306, 152] on input "7722011144" at bounding box center [278, 161] width 330 height 30
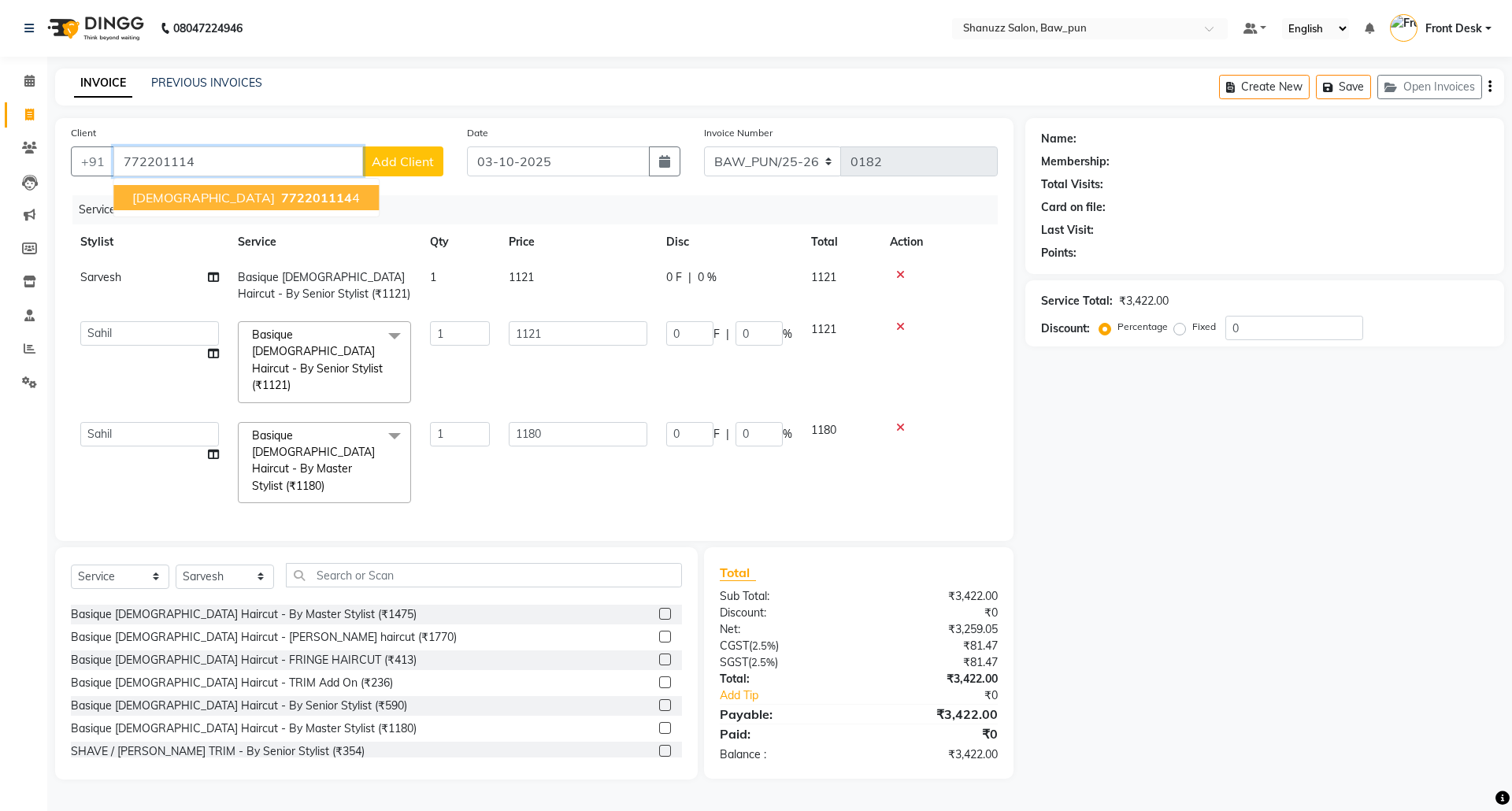
click at [271, 186] on button "[PERSON_NAME] 772201114 4" at bounding box center [246, 197] width 266 height 25
type input "7722011144"
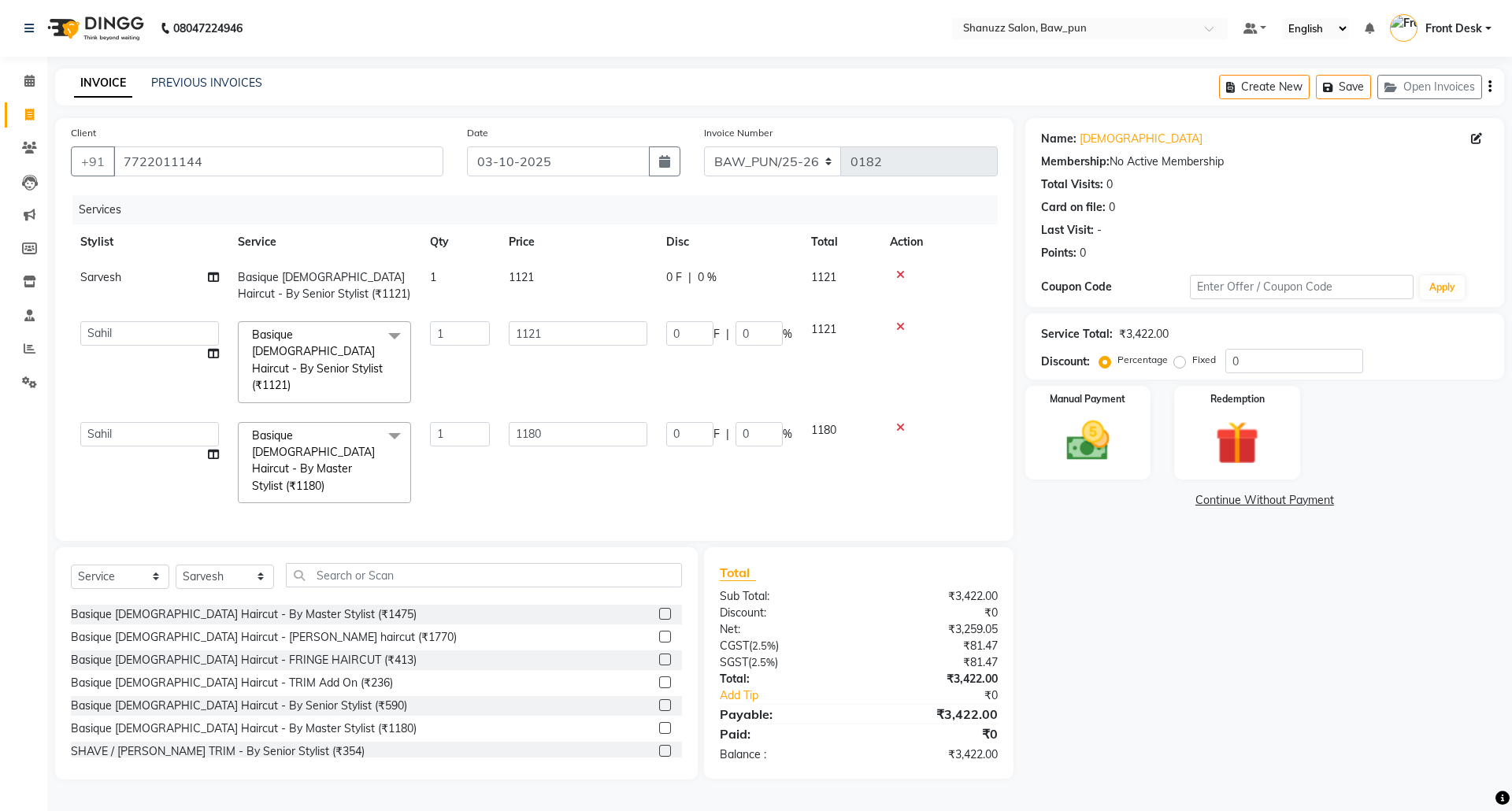
click at [682, 274] on div "0 F | 0 %" at bounding box center [729, 277] width 126 height 16
select select "91886"
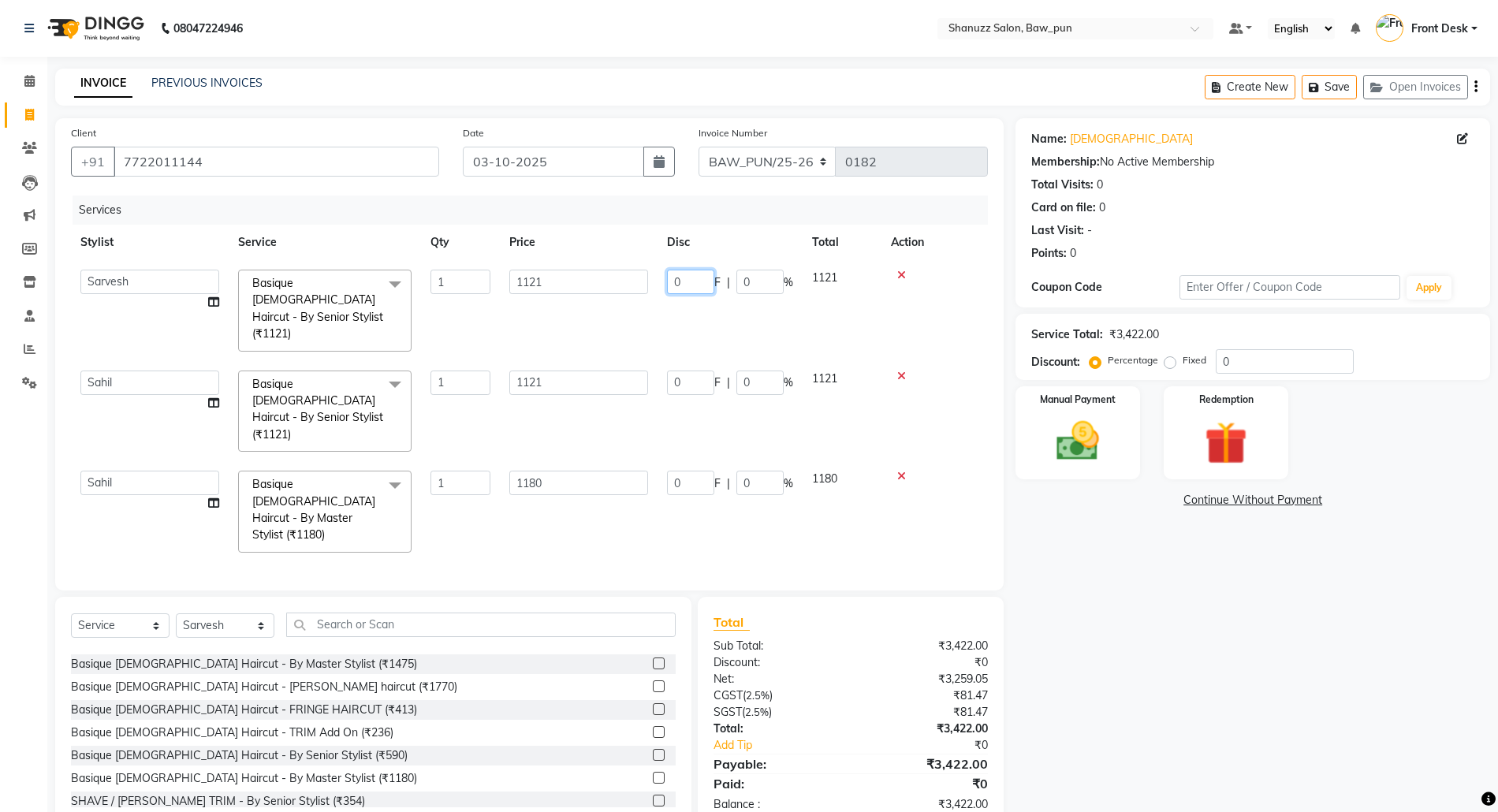
click at [684, 282] on input "0" at bounding box center [691, 282] width 47 height 24
type input "14.6"
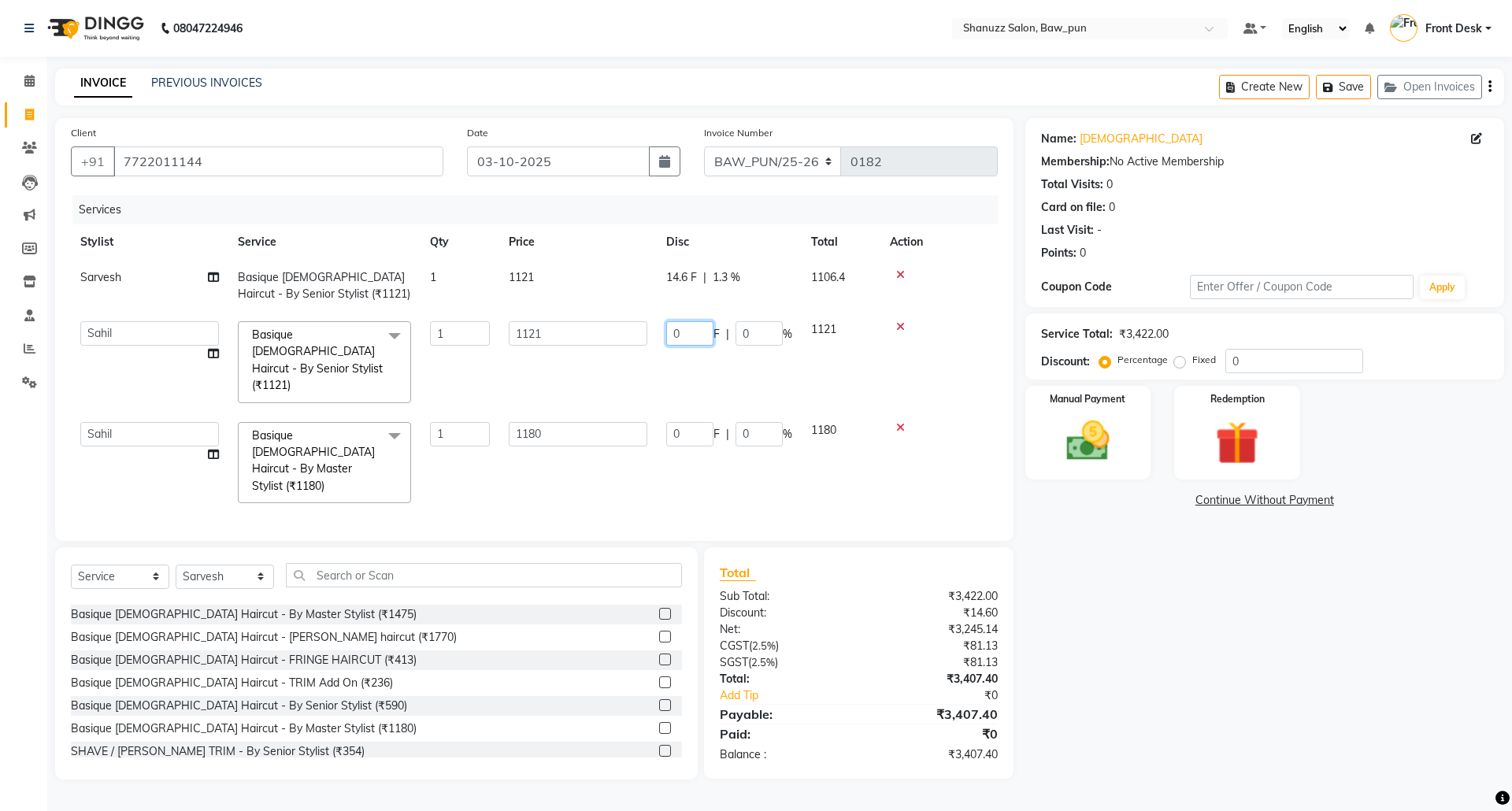
click at [704, 366] on td "0 F | 0 %" at bounding box center [730, 363] width 145 height 101
type input "14.6"
click at [690, 416] on td "0 F | 0 %" at bounding box center [730, 463] width 145 height 101
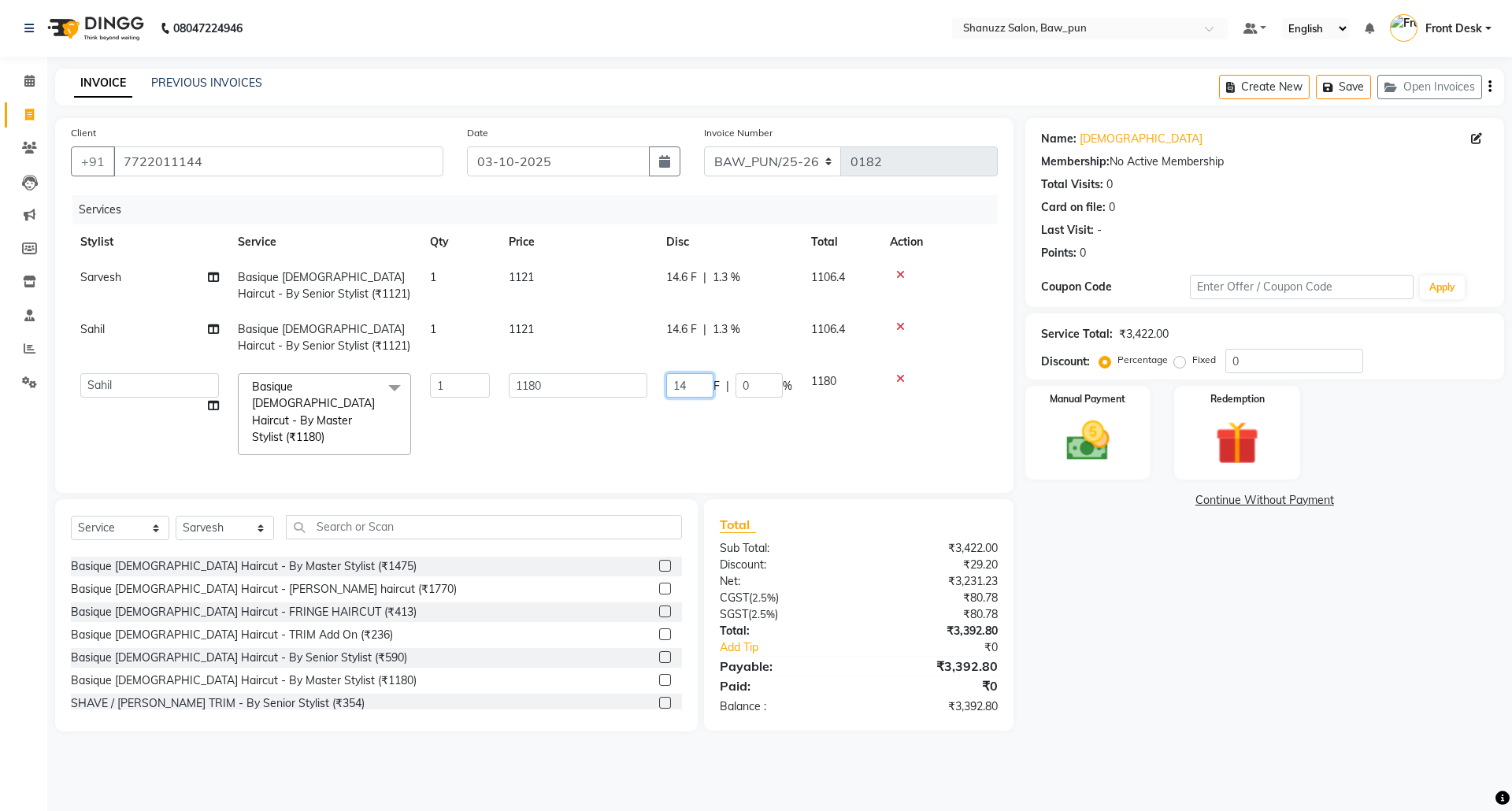
type input "14.6"
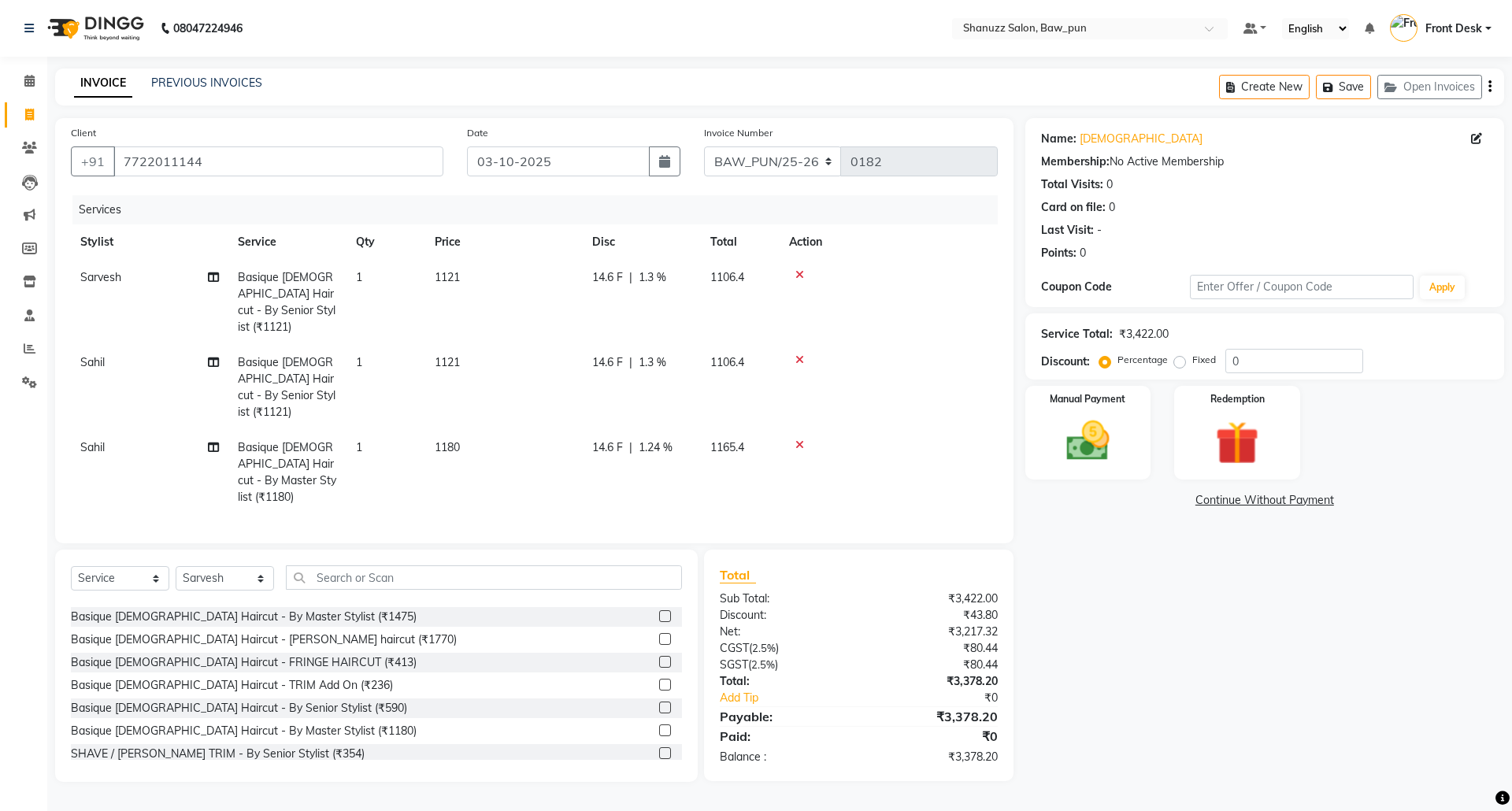
click at [678, 439] on td "14.6 F | 1.24 %" at bounding box center [641, 472] width 118 height 85
select select "91884"
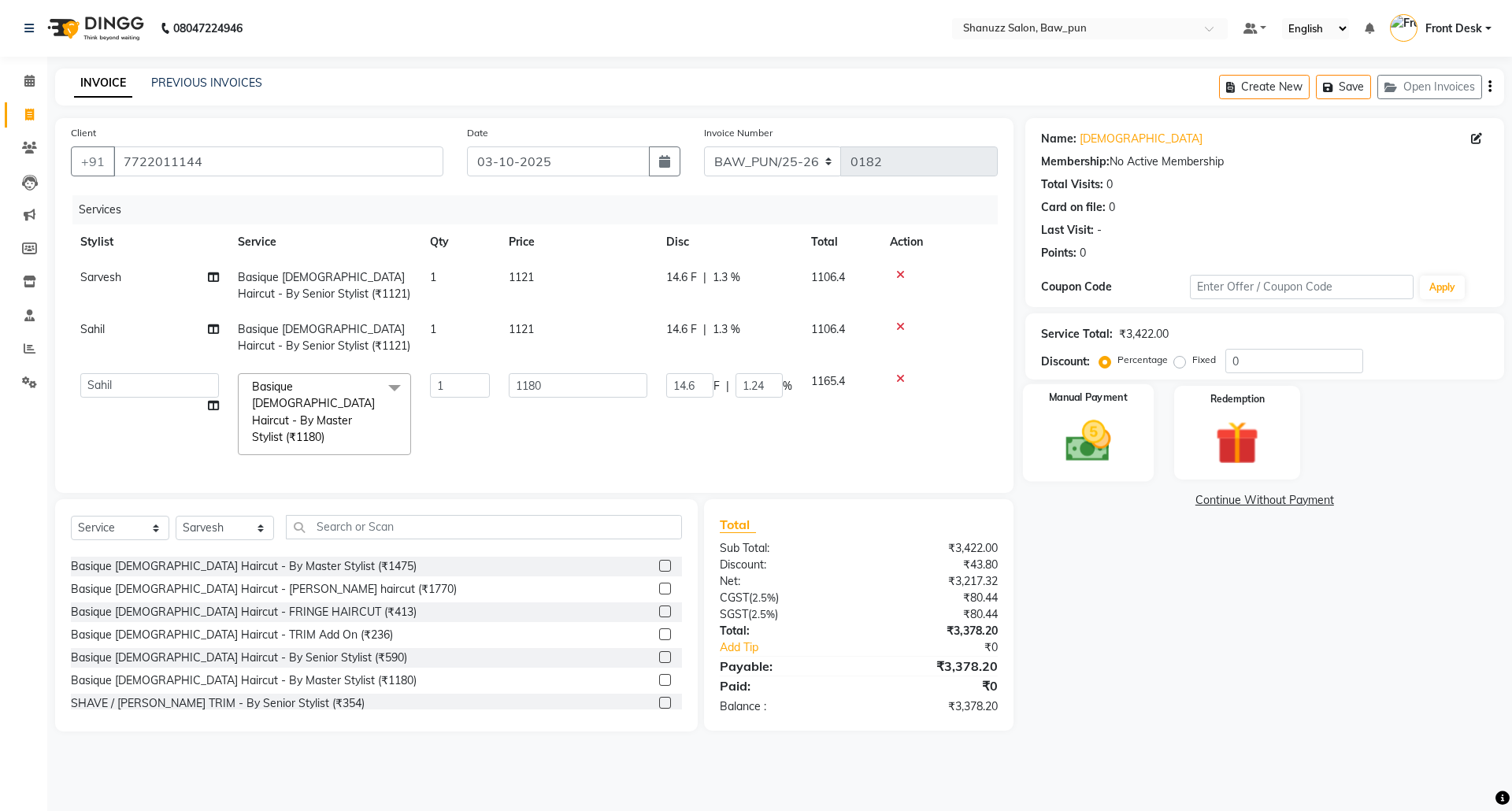
click at [1090, 431] on img at bounding box center [1088, 441] width 73 height 52
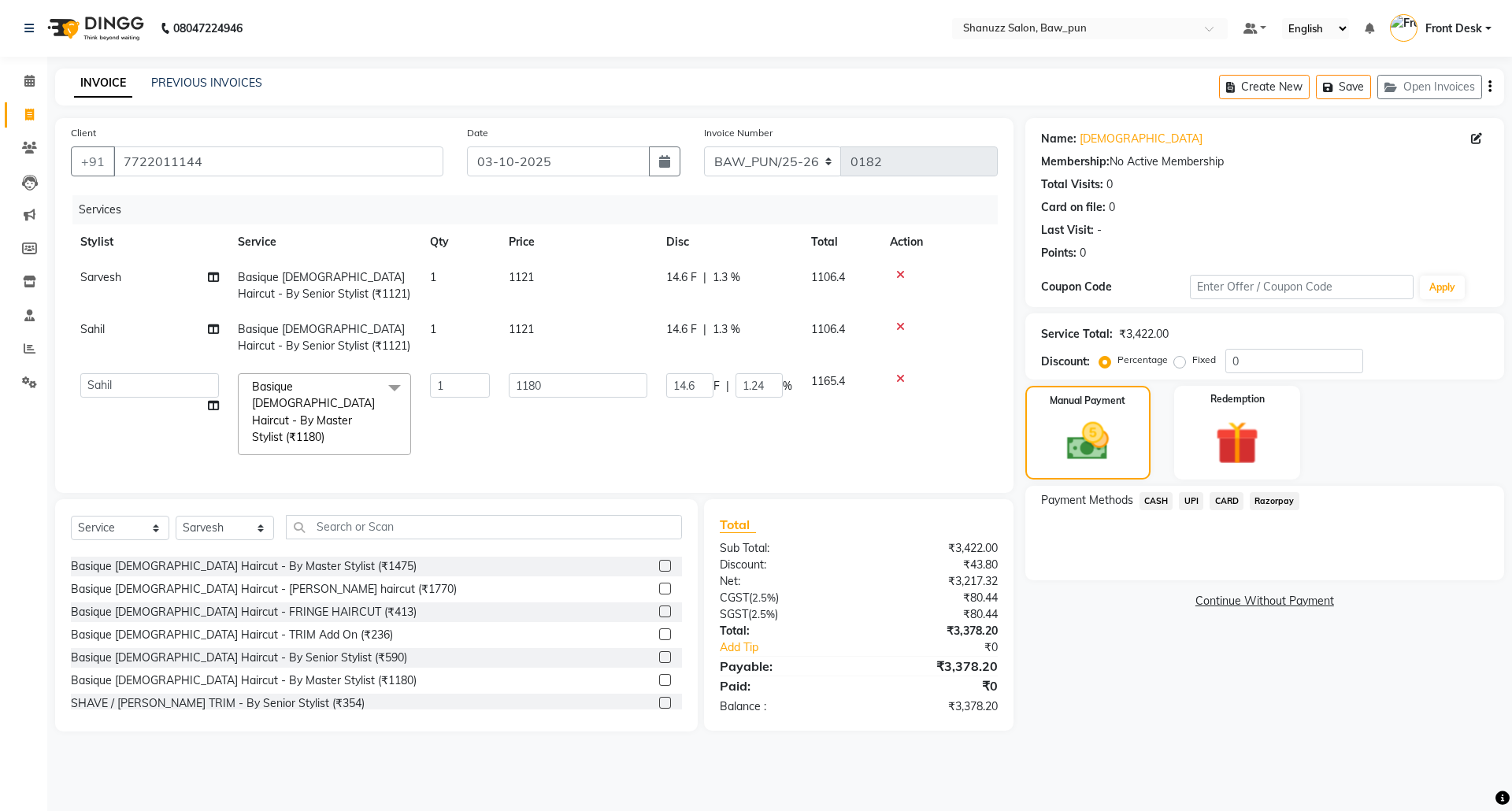
click at [1193, 498] on span "UPI" at bounding box center [1191, 501] width 24 height 18
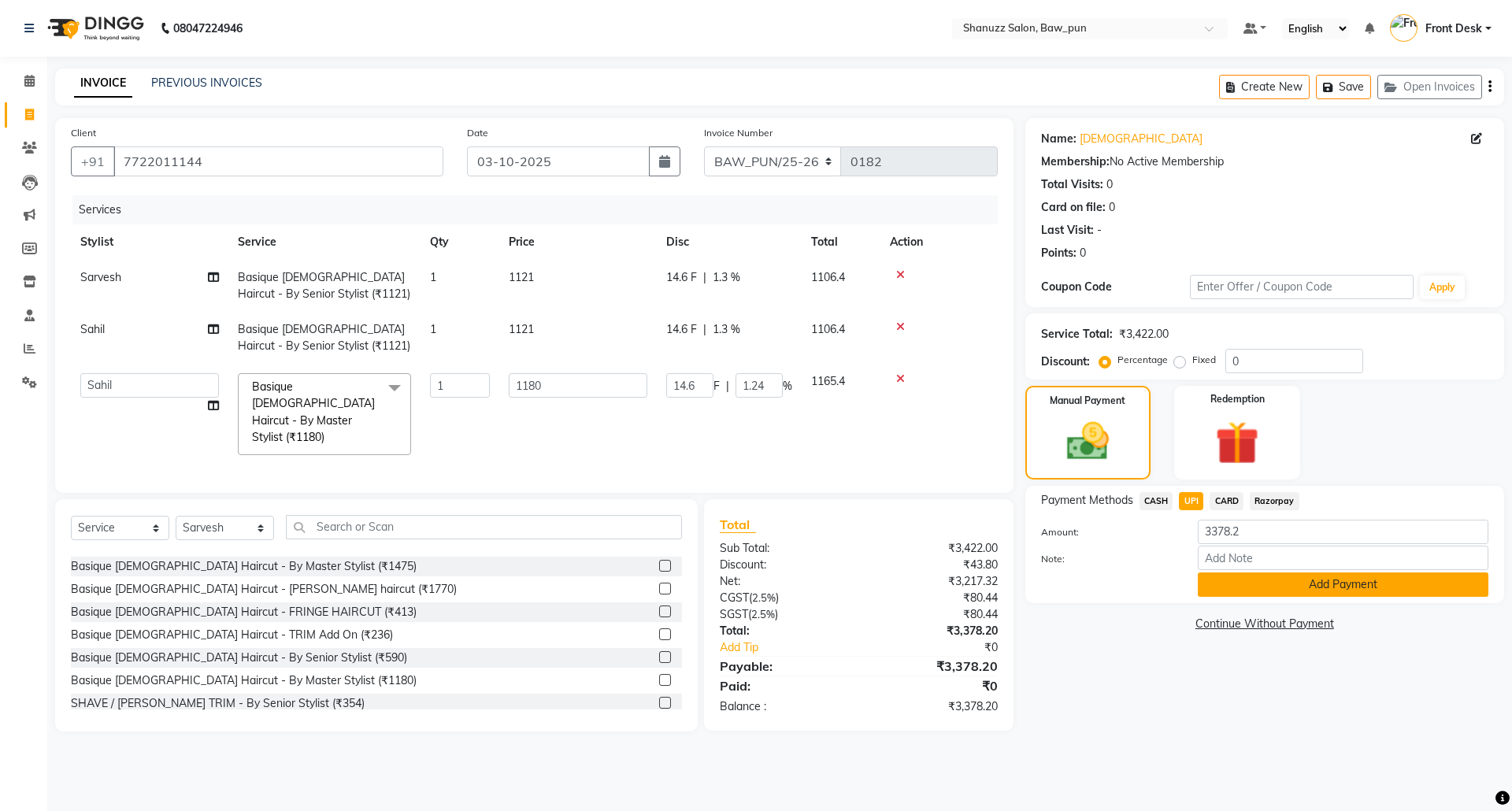
click at [1342, 584] on button "Add Payment" at bounding box center [1342, 584] width 290 height 24
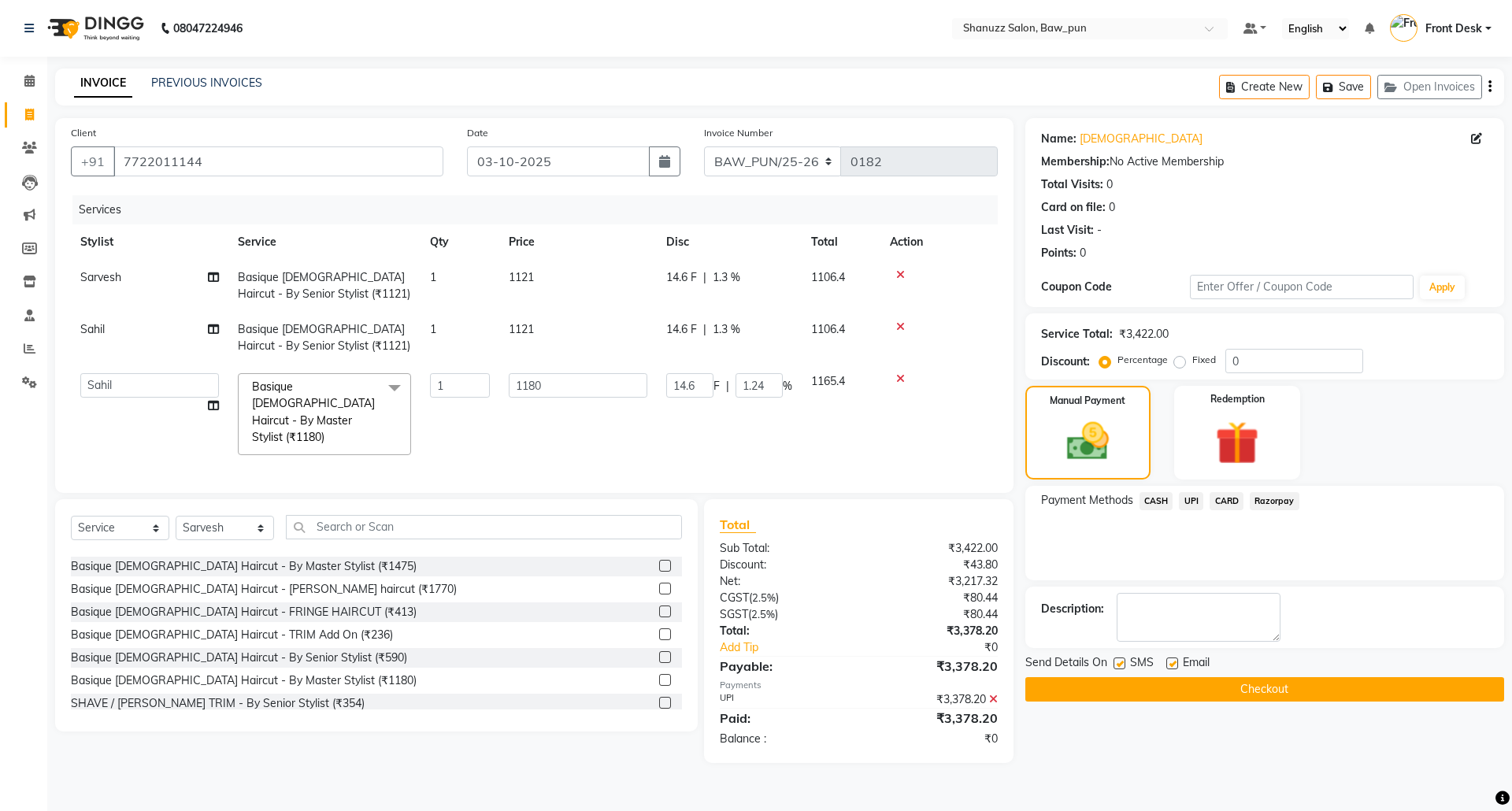
click at [1117, 664] on label at bounding box center [1119, 663] width 11 height 11
click at [1117, 664] on input "checkbox" at bounding box center [1118, 664] width 11 height 11
checkbox input "false"
click at [1175, 668] on label at bounding box center [1172, 663] width 11 height 11
click at [1175, 668] on input "checkbox" at bounding box center [1171, 664] width 11 height 11
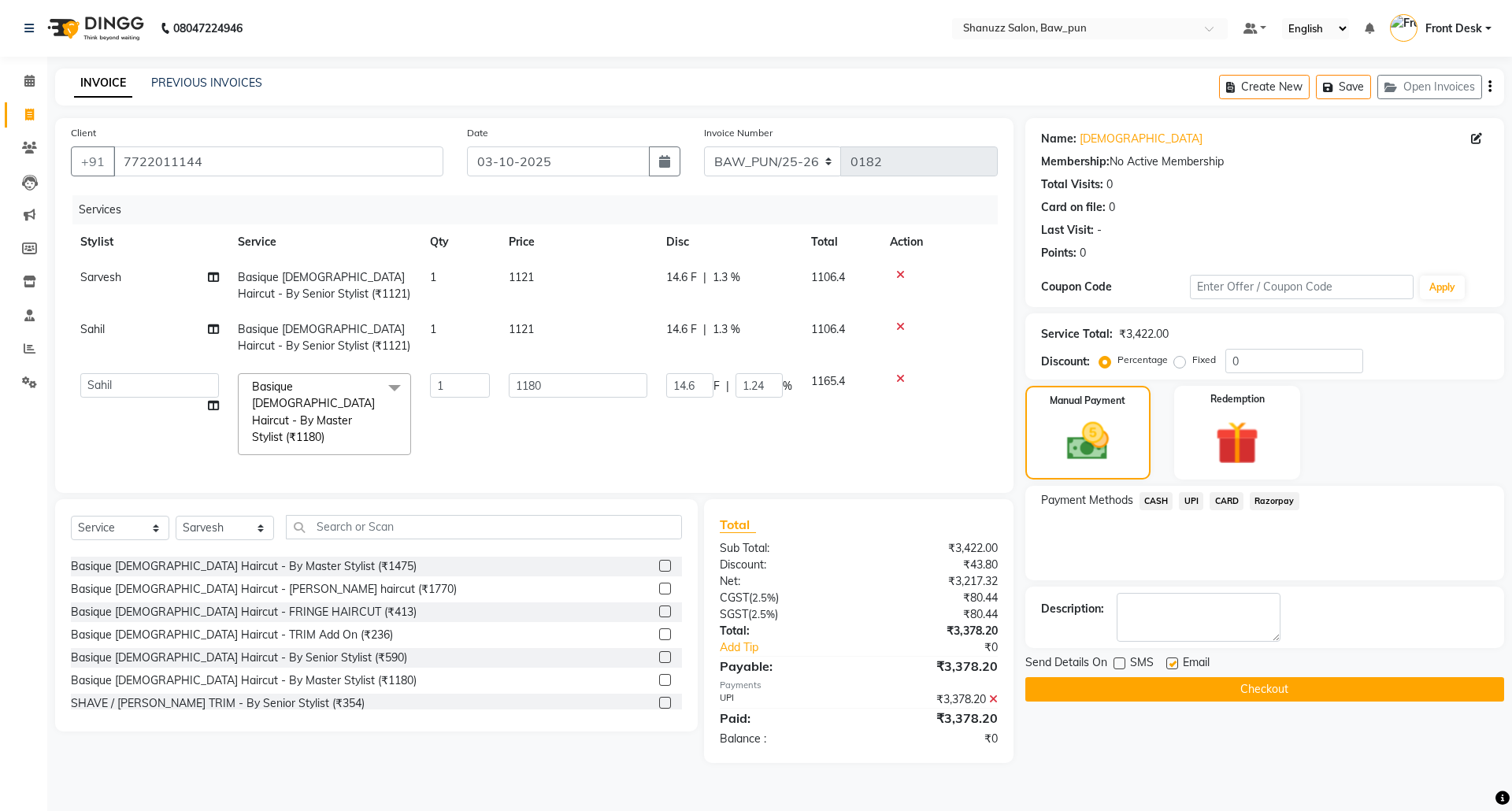
checkbox input "false"
click at [1285, 696] on button "Checkout" at bounding box center [1264, 690] width 478 height 24
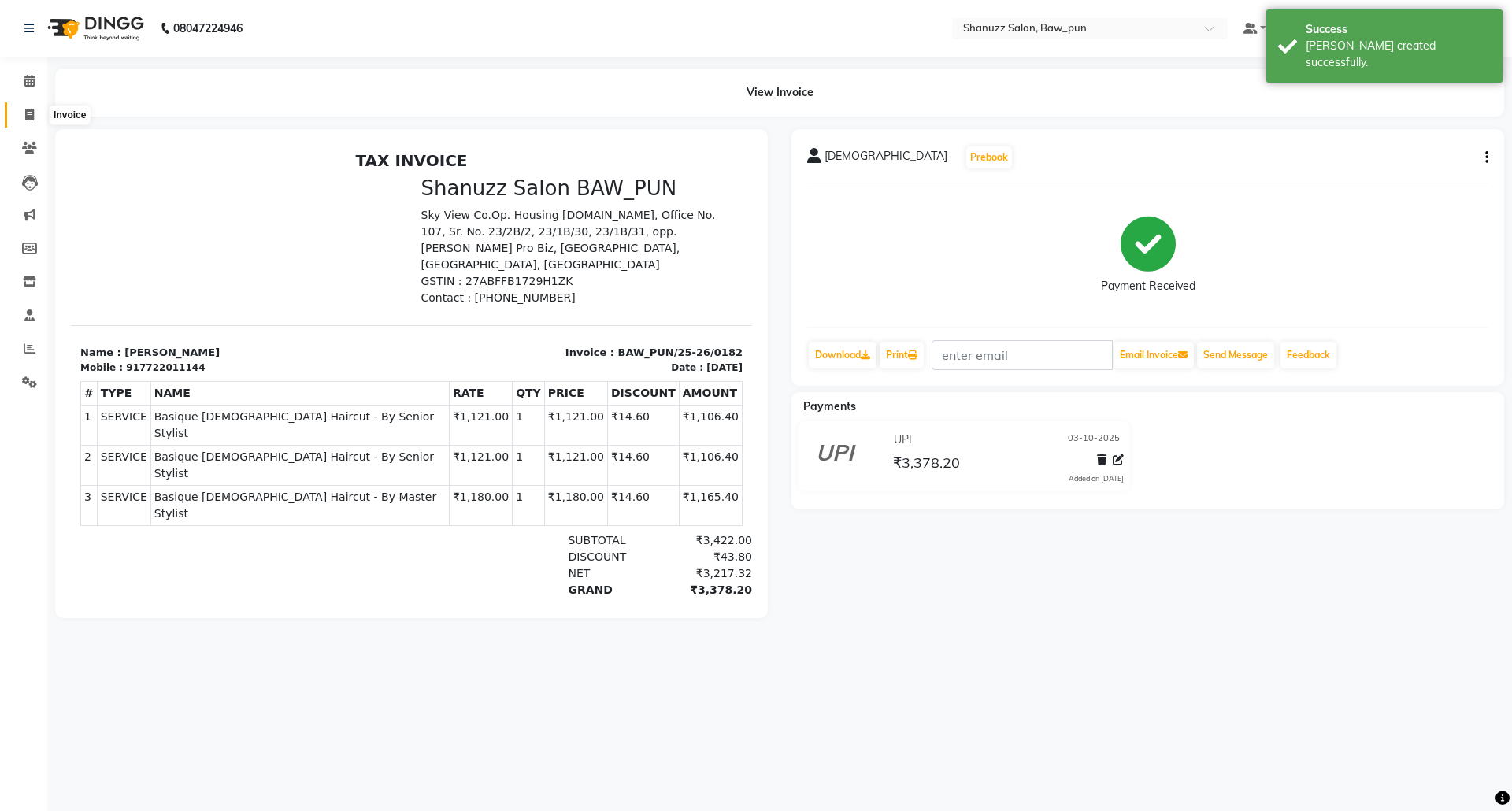
click at [32, 114] on icon at bounding box center [29, 114] width 9 height 11
select select "service"
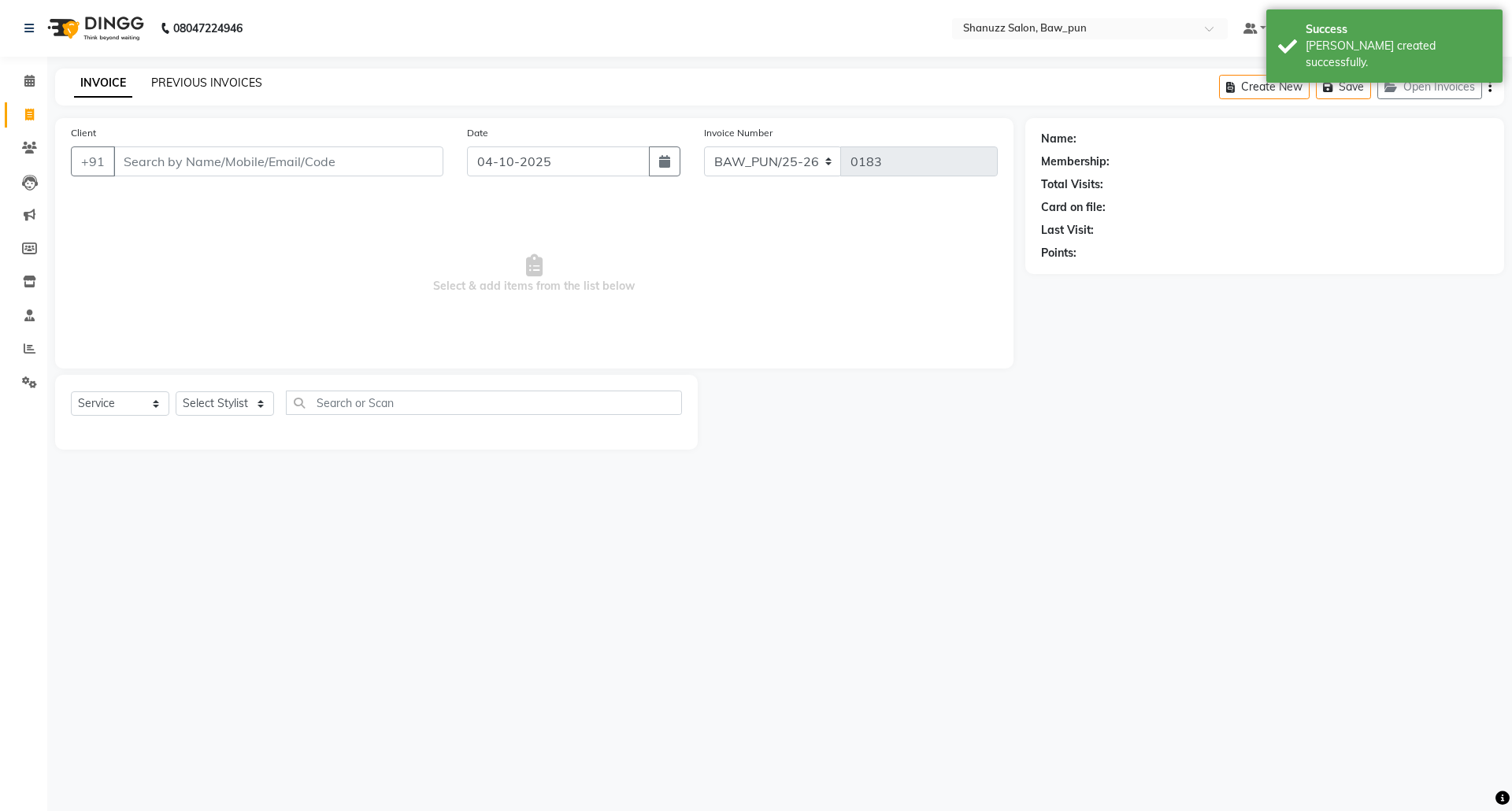
click at [187, 77] on link "PREVIOUS INVOICES" at bounding box center [206, 82] width 111 height 14
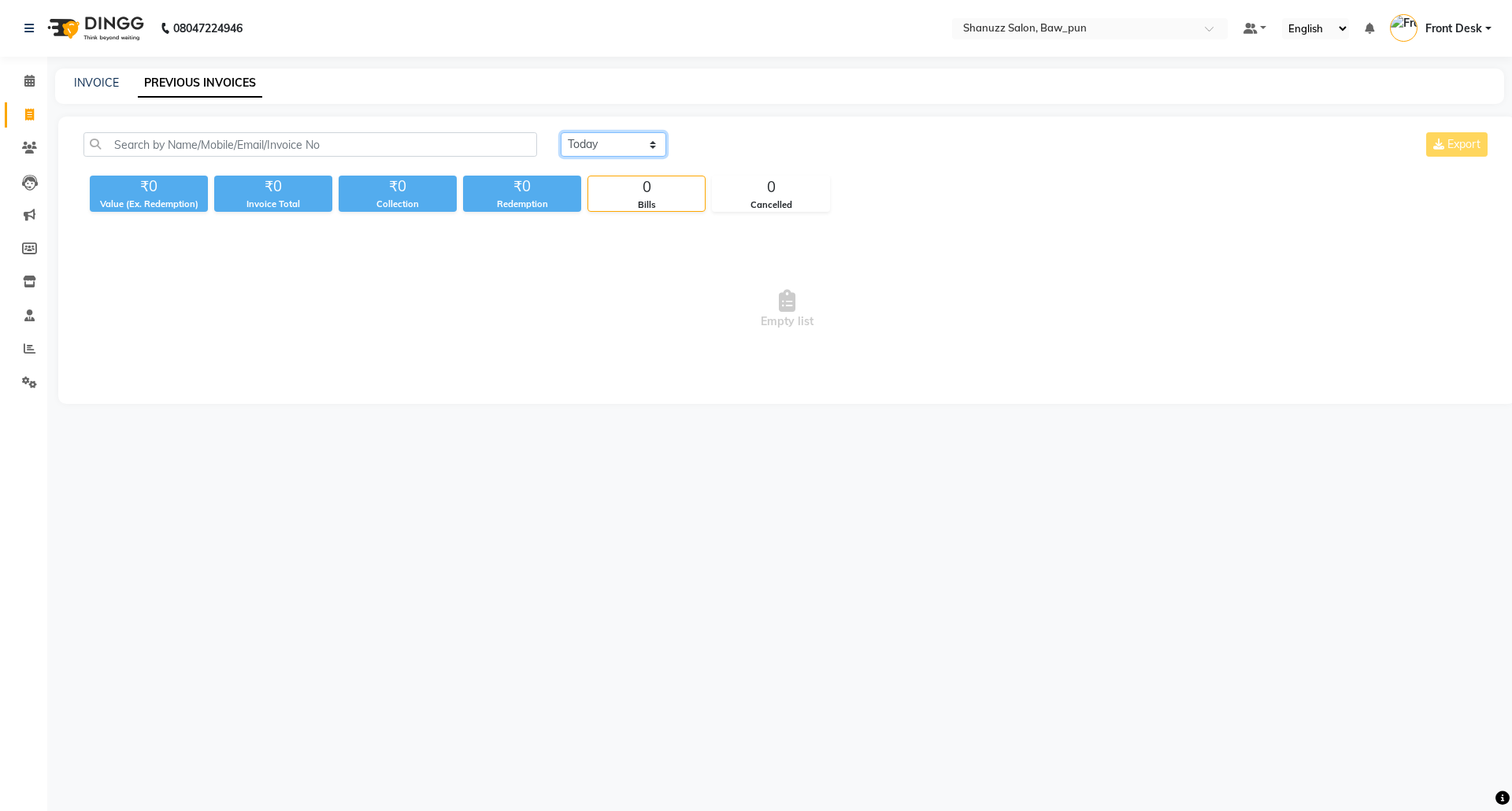
click at [613, 143] on select "[DATE] [DATE] Custom Range" at bounding box center [613, 144] width 105 height 24
select select "[DATE]"
click at [561, 132] on select "[DATE] [DATE] Custom Range" at bounding box center [613, 144] width 105 height 24
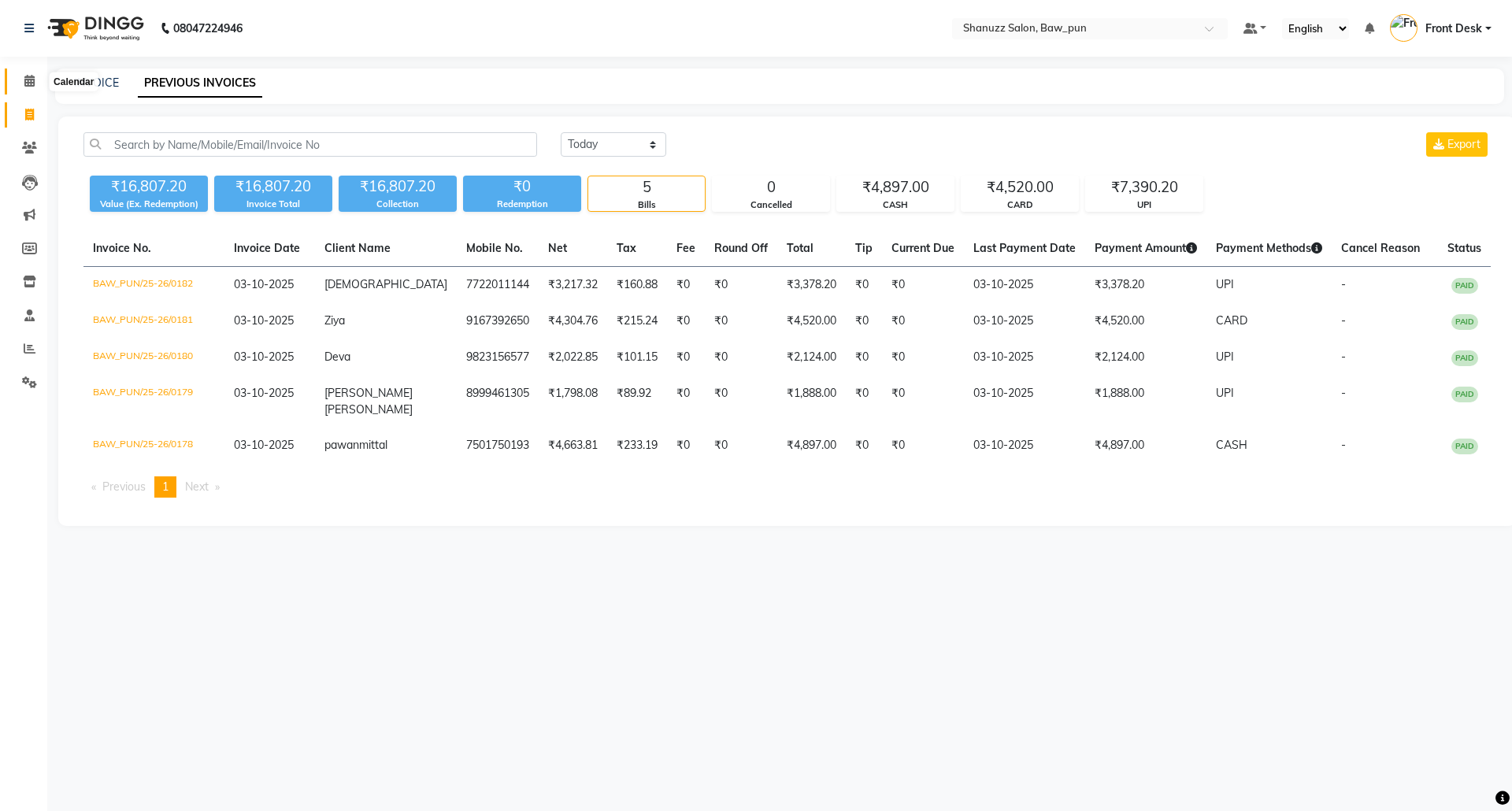
click at [35, 73] on span at bounding box center [29, 82] width 28 height 18
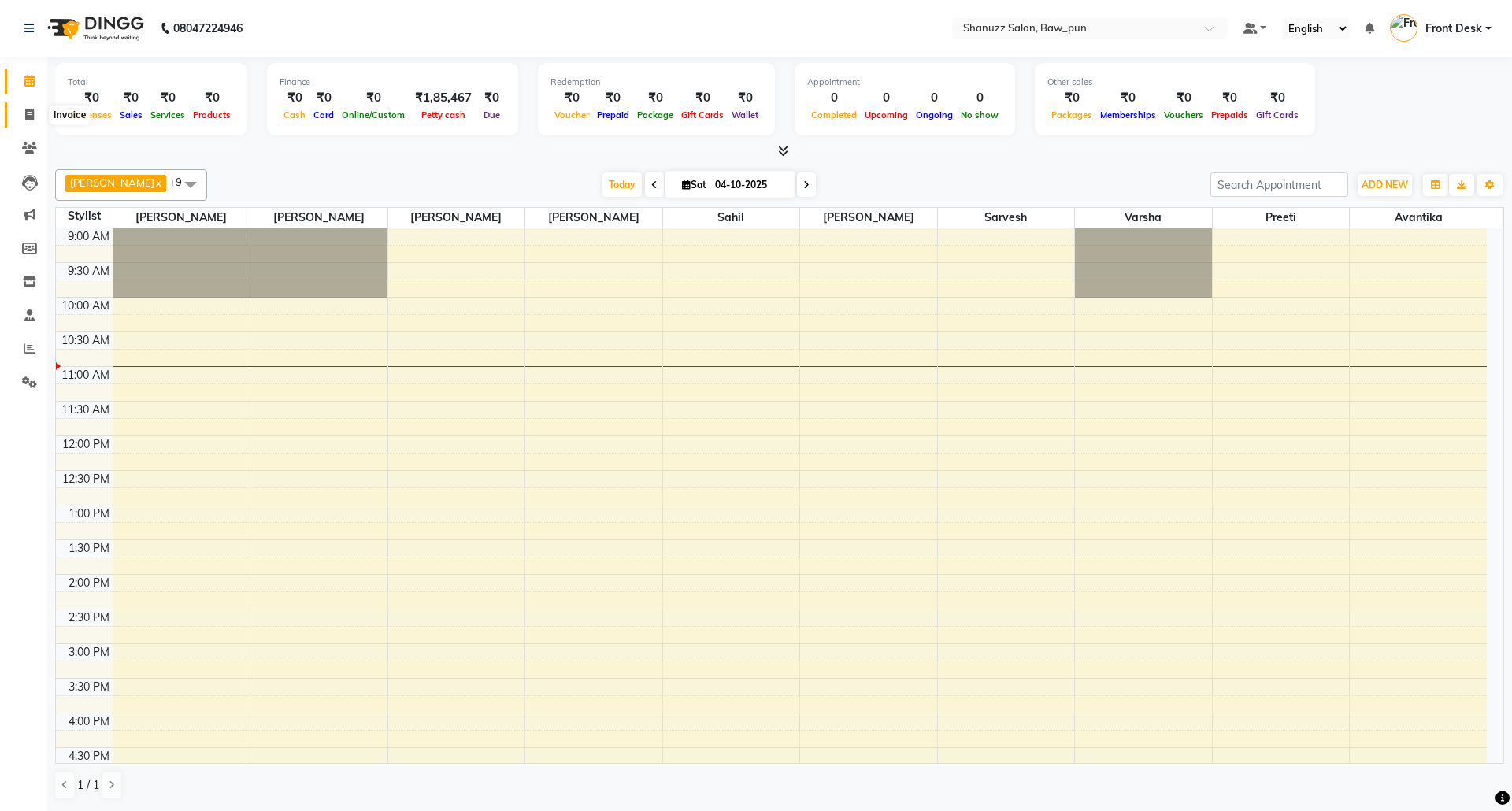
click at [30, 113] on icon at bounding box center [29, 114] width 9 height 11
select select "service"
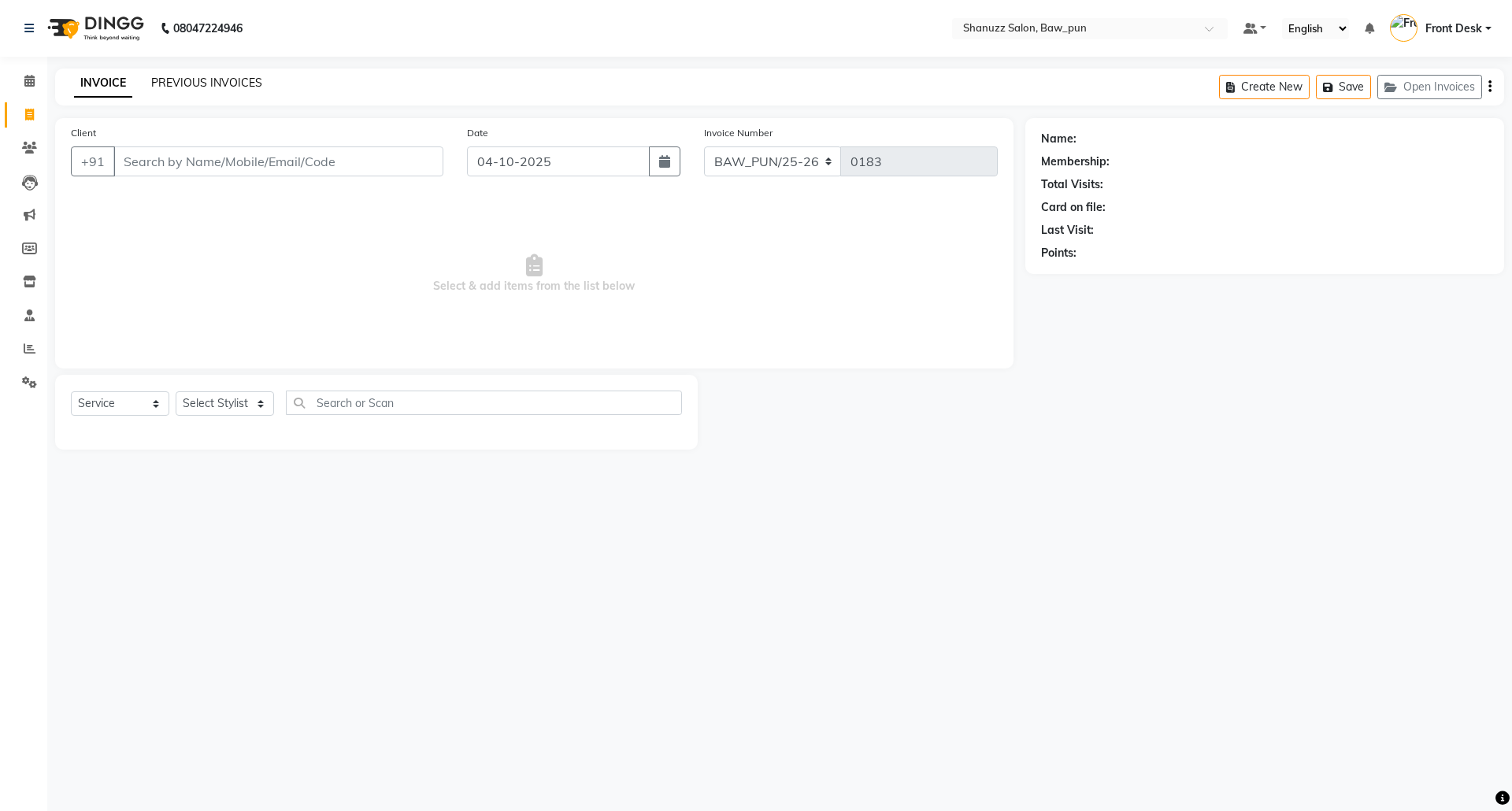
click at [237, 86] on link "PREVIOUS INVOICES" at bounding box center [206, 82] width 111 height 14
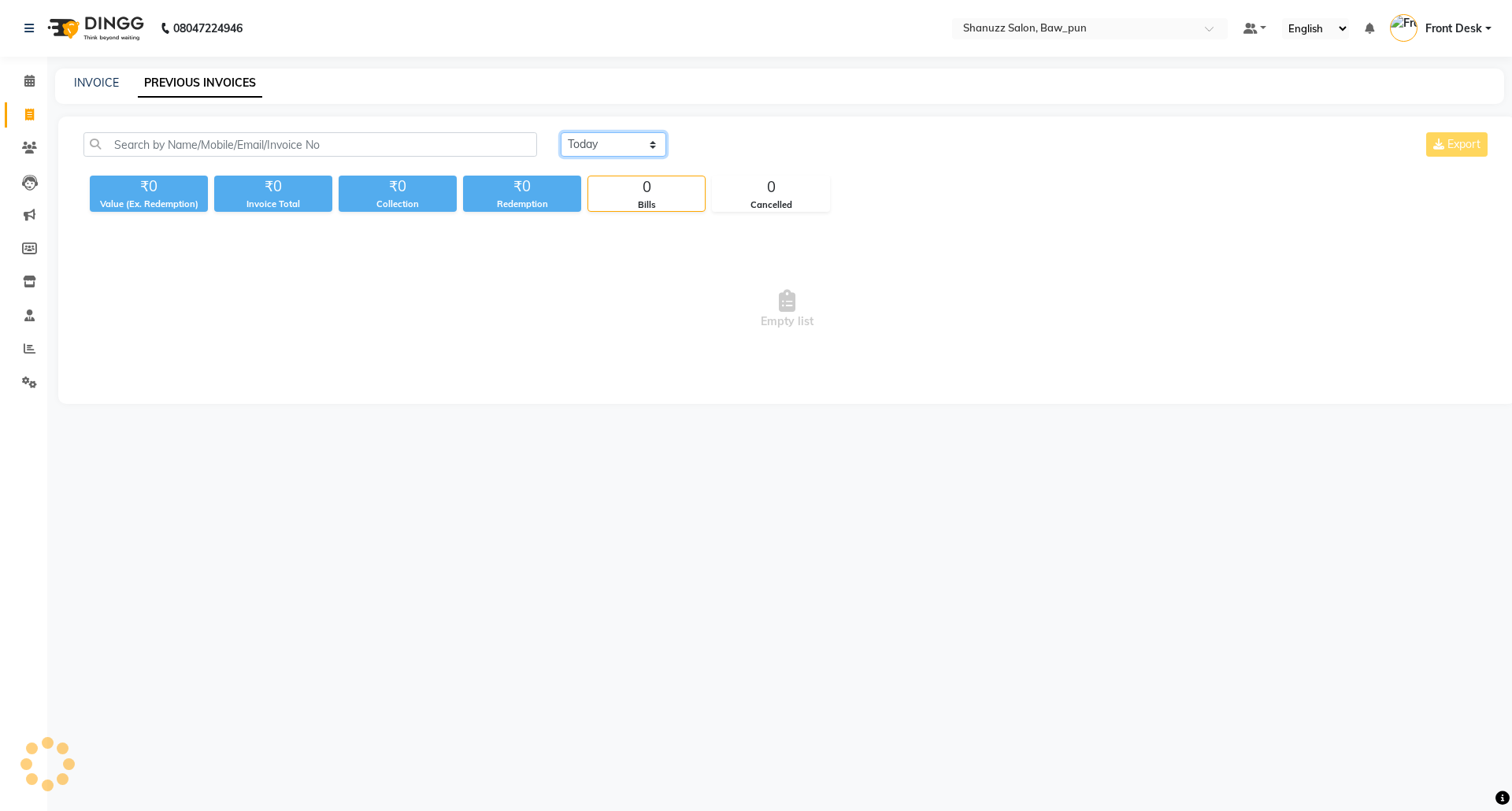
drag, startPoint x: 605, startPoint y: 143, endPoint x: 609, endPoint y: 155, distance: 12.6
click at [605, 143] on select "[DATE] [DATE] Custom Range" at bounding box center [613, 144] width 105 height 24
select select "[DATE]"
click at [561, 132] on select "[DATE] [DATE] Custom Range" at bounding box center [613, 144] width 105 height 24
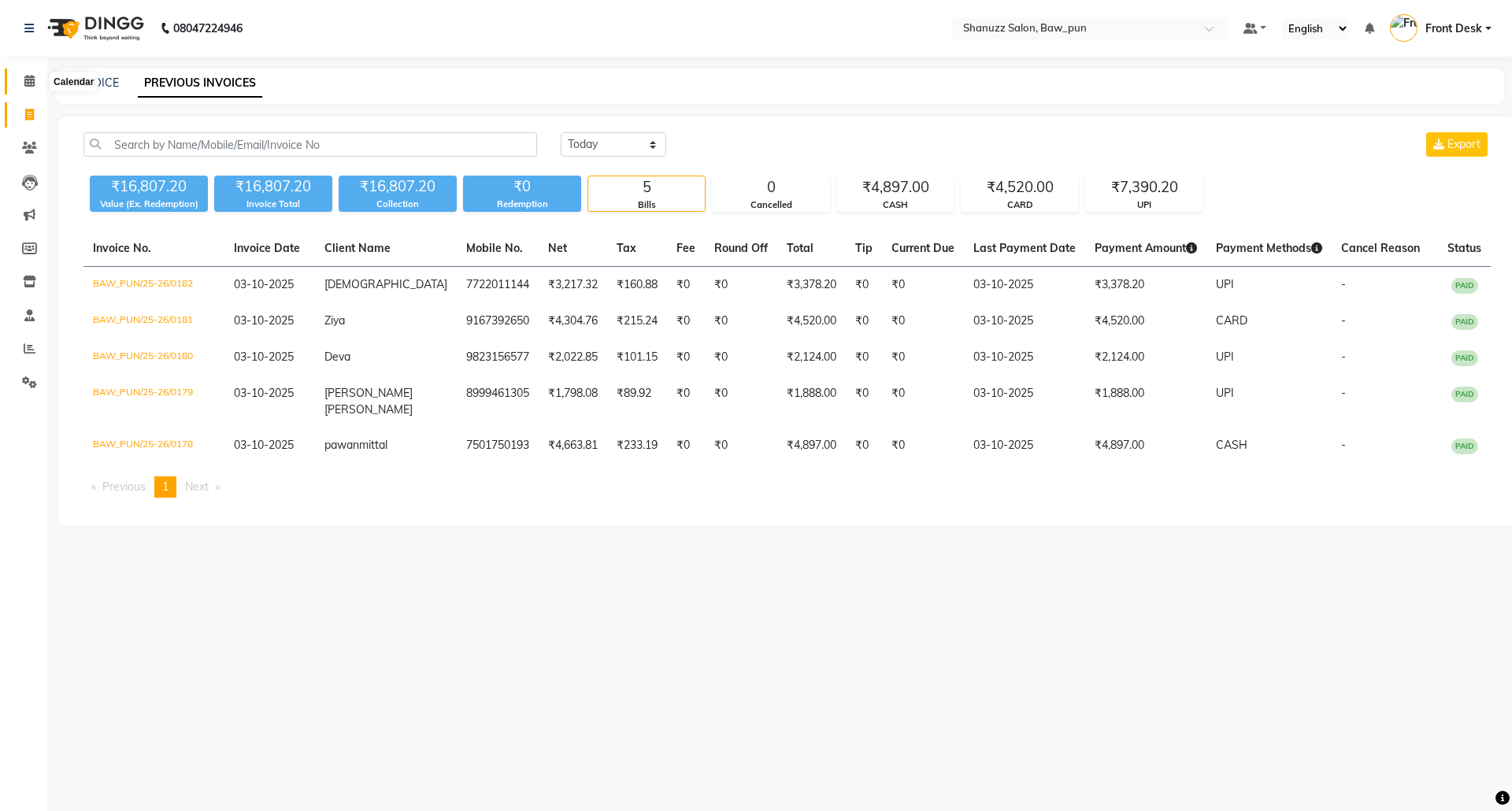
click at [29, 76] on icon at bounding box center [29, 81] width 11 height 11
